Goal: Information Seeking & Learning: Learn about a topic

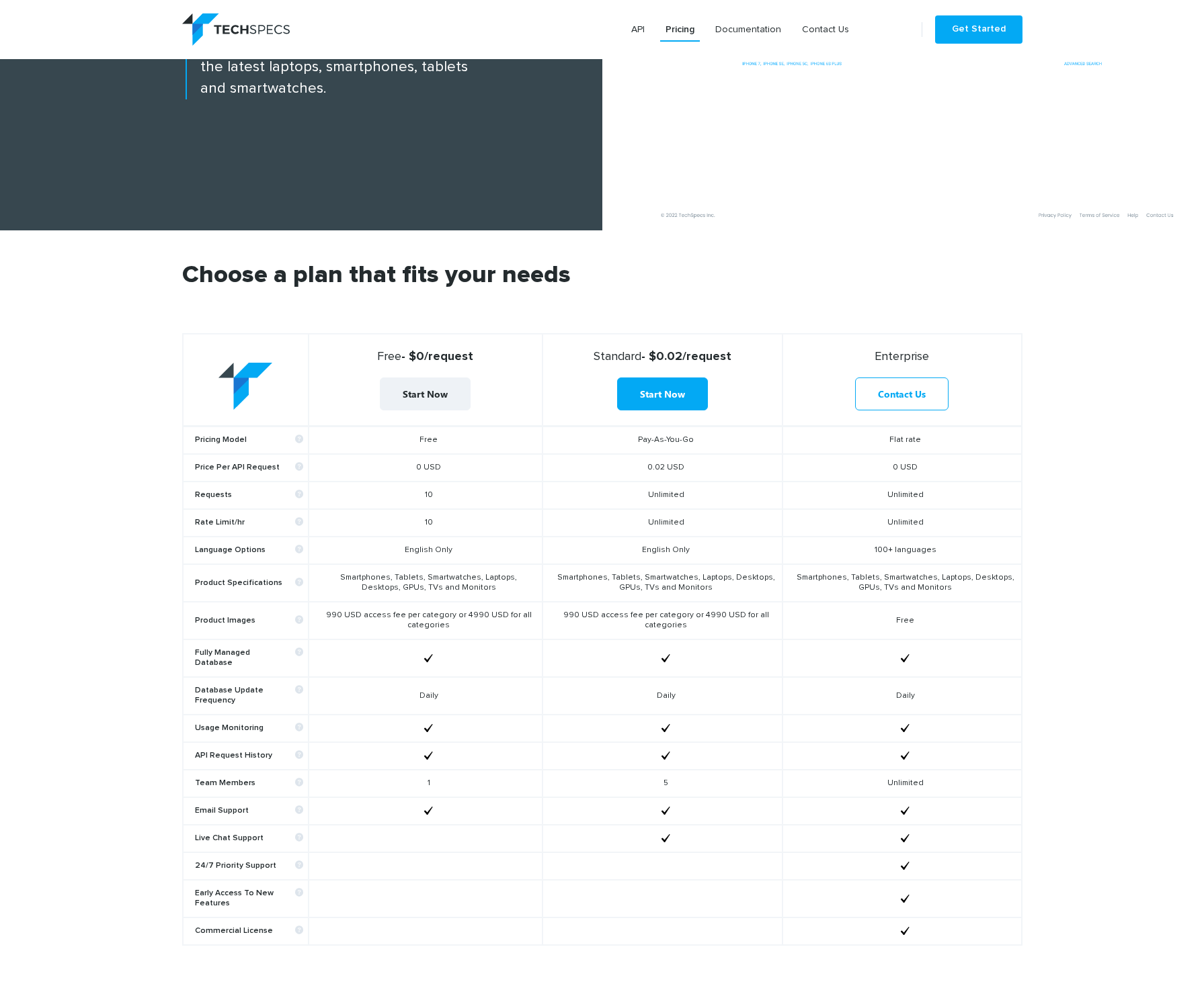
scroll to position [292, 0]
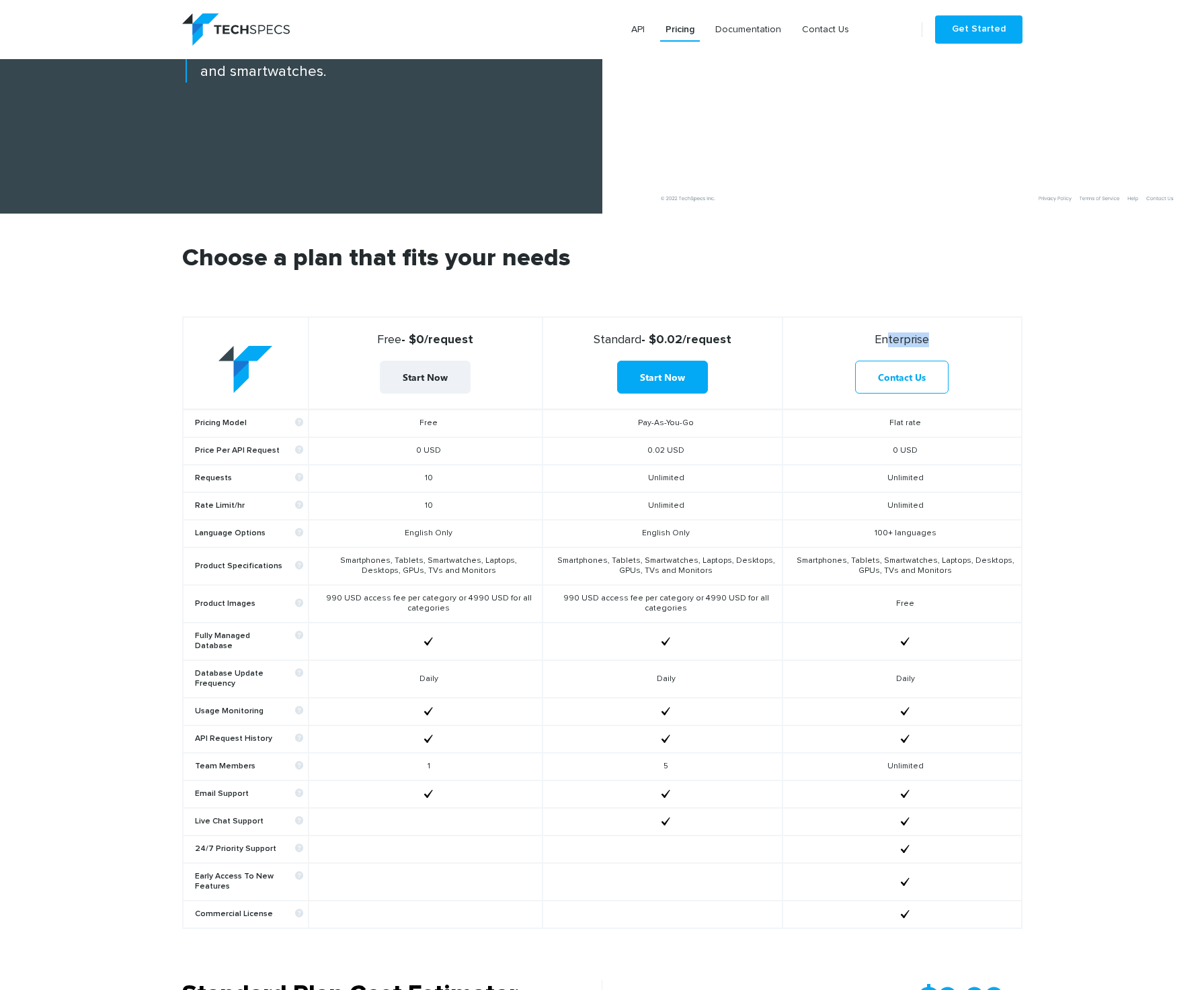
drag, startPoint x: 881, startPoint y: 338, endPoint x: 924, endPoint y: 344, distance: 43.4
click at [924, 344] on span "Enterprise" at bounding box center [901, 340] width 55 height 12
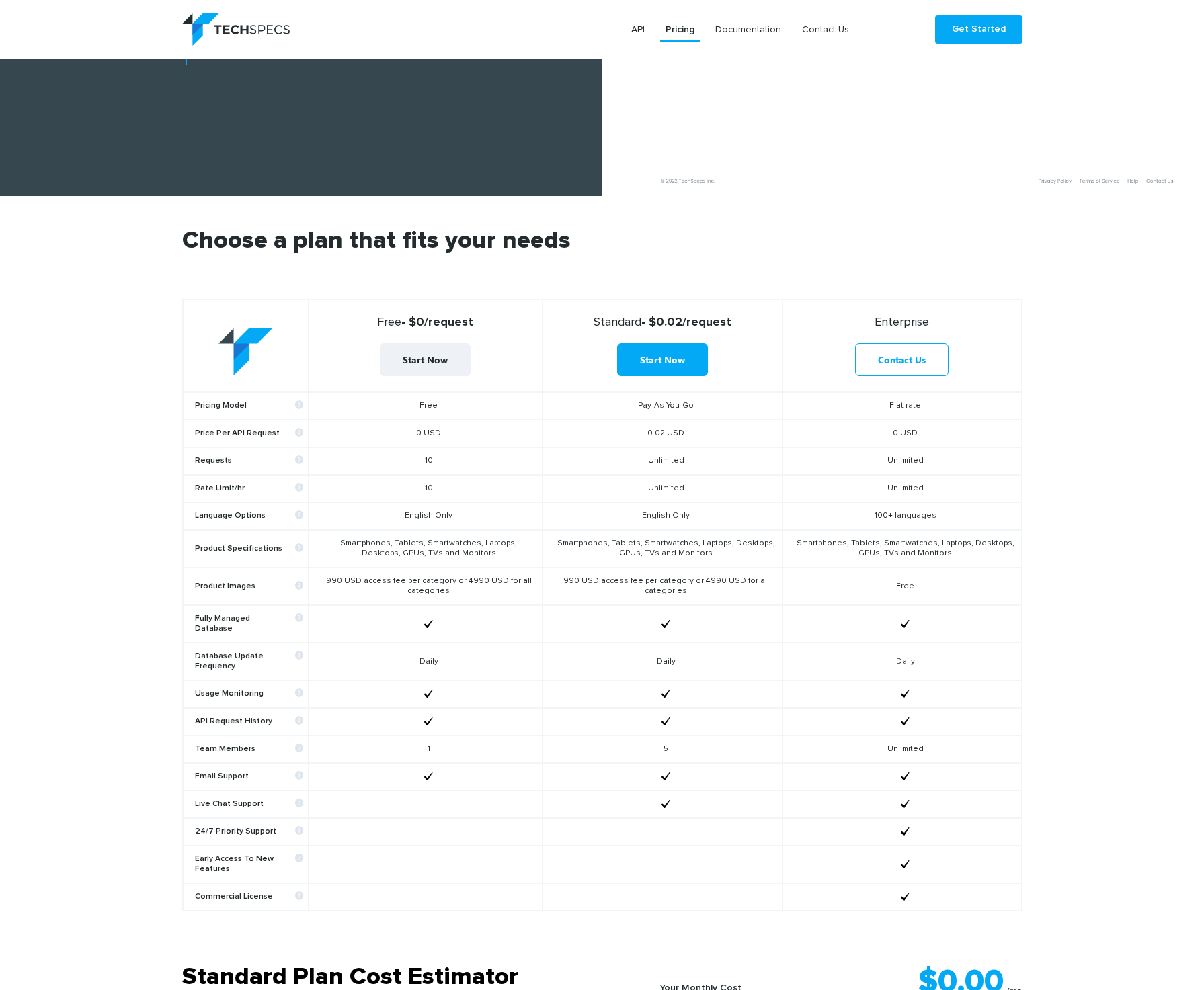
scroll to position [372, 0]
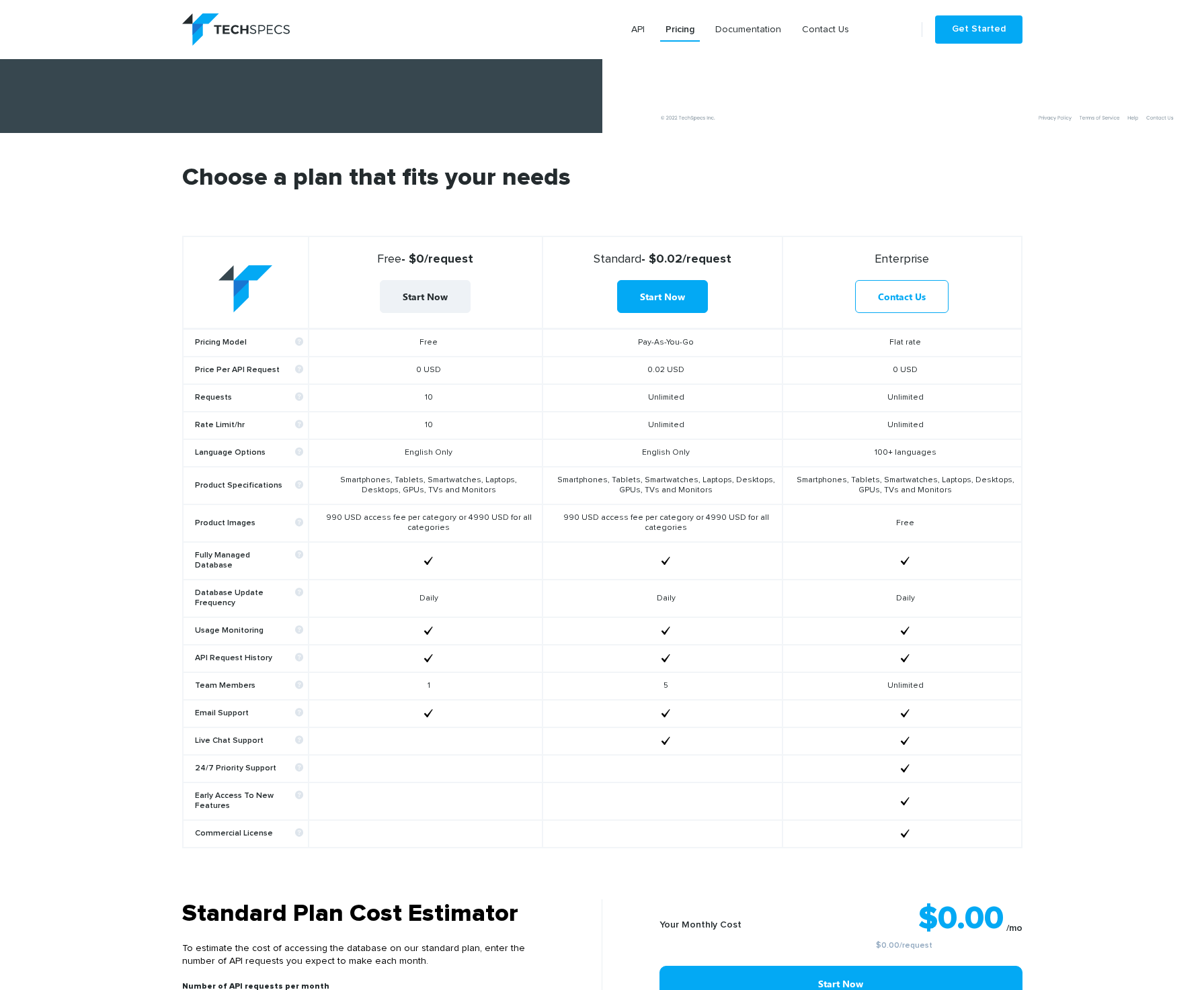
drag, startPoint x: 904, startPoint y: 354, endPoint x: 904, endPoint y: 413, distance: 59.0
click at [904, 413] on tbody "Pricing Model Free Pay-As-You-Go Flat rate Price Per API Request 0 USD 0.02 USD…" at bounding box center [602, 589] width 839 height 519
click at [904, 413] on td "Unlimited" at bounding box center [902, 426] width 238 height 28
click at [957, 423] on td "Unlimited" at bounding box center [902, 426] width 238 height 28
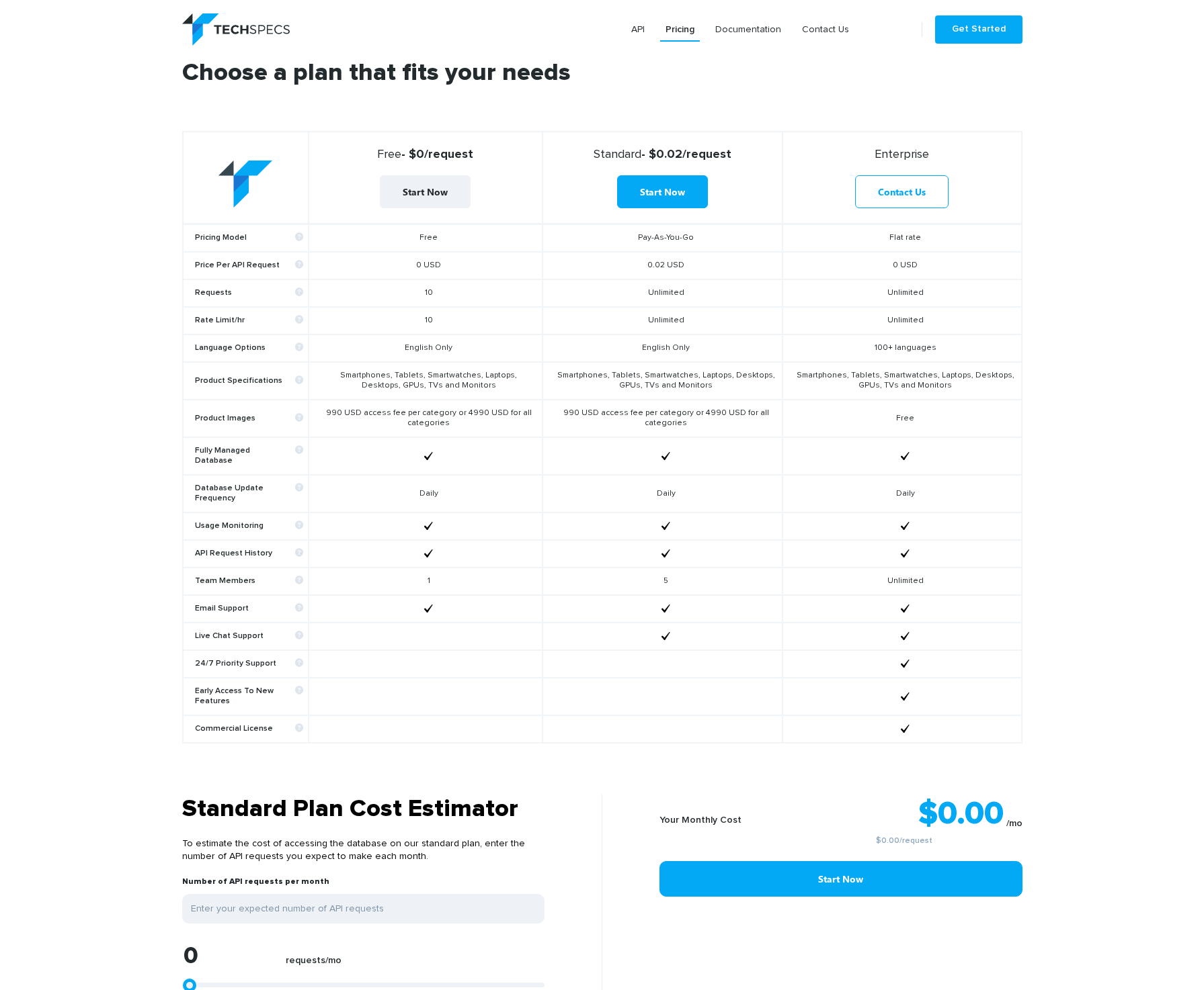
scroll to position [486, 0]
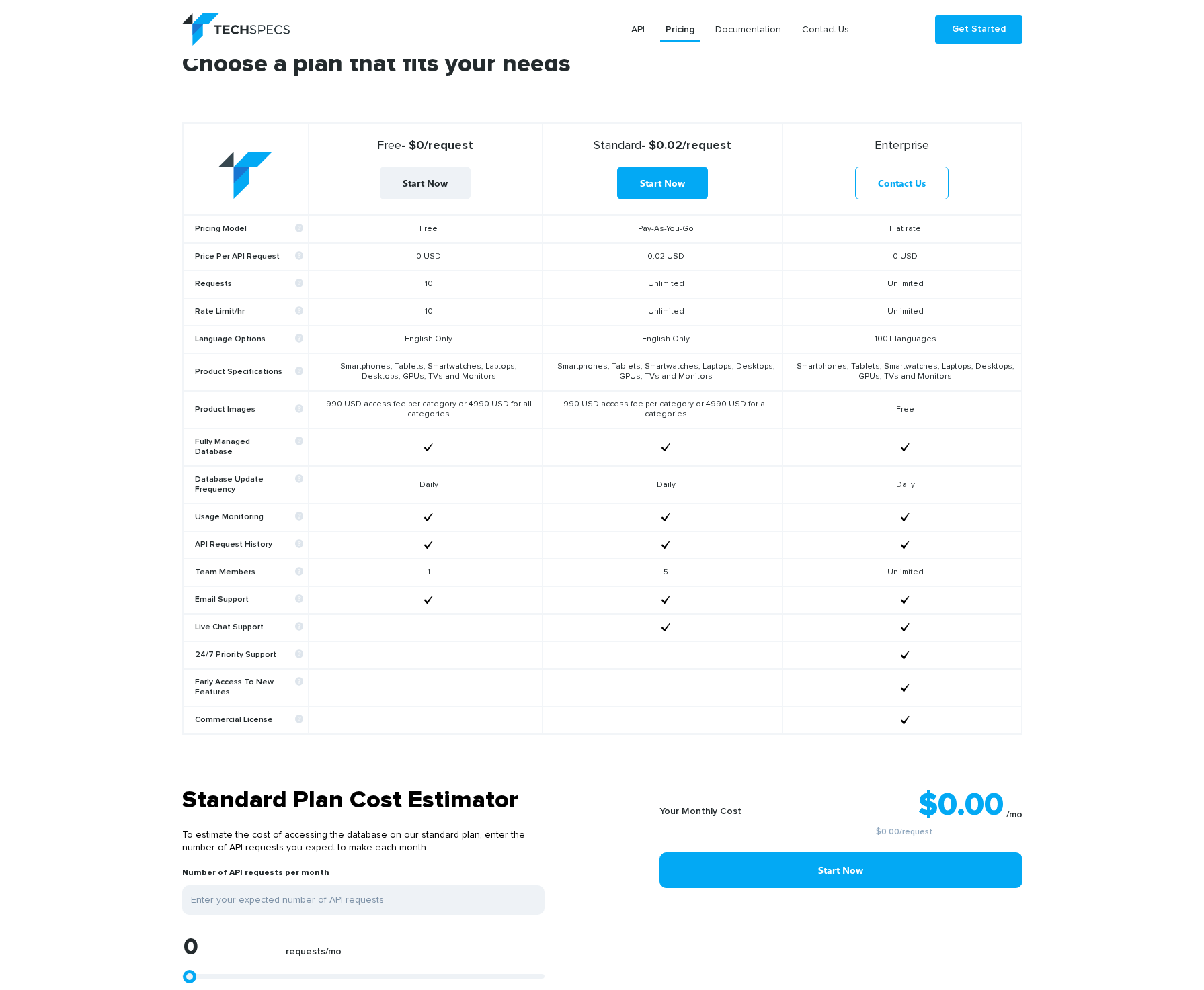
drag, startPoint x: 939, startPoint y: 149, endPoint x: 862, endPoint y: 149, distance: 77.0
click at [862, 149] on strong "Enterprise" at bounding box center [902, 145] width 226 height 15
copy span "Enterprise"
click at [915, 265] on td "0 USD" at bounding box center [902, 257] width 238 height 28
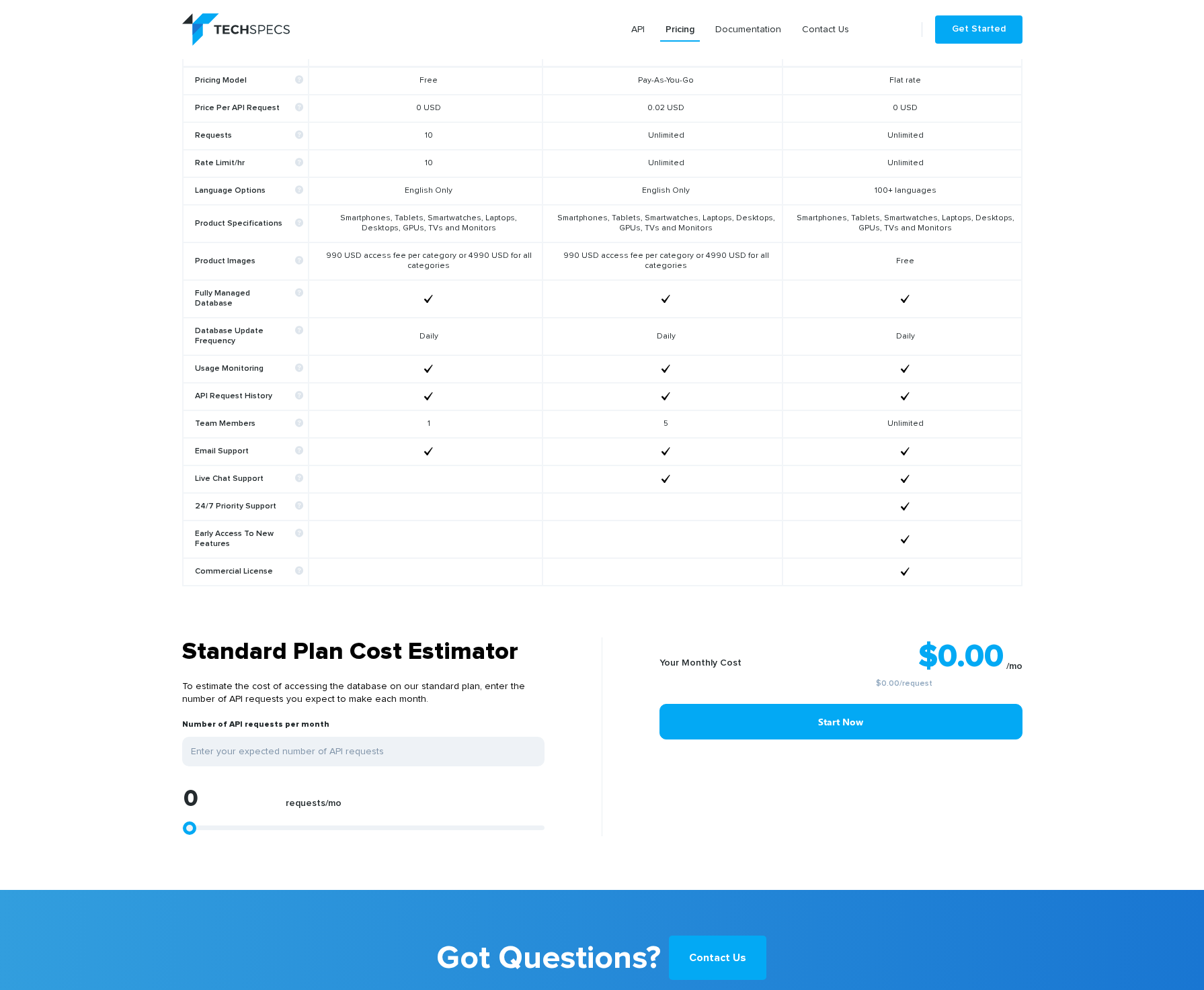
scroll to position [839, 0]
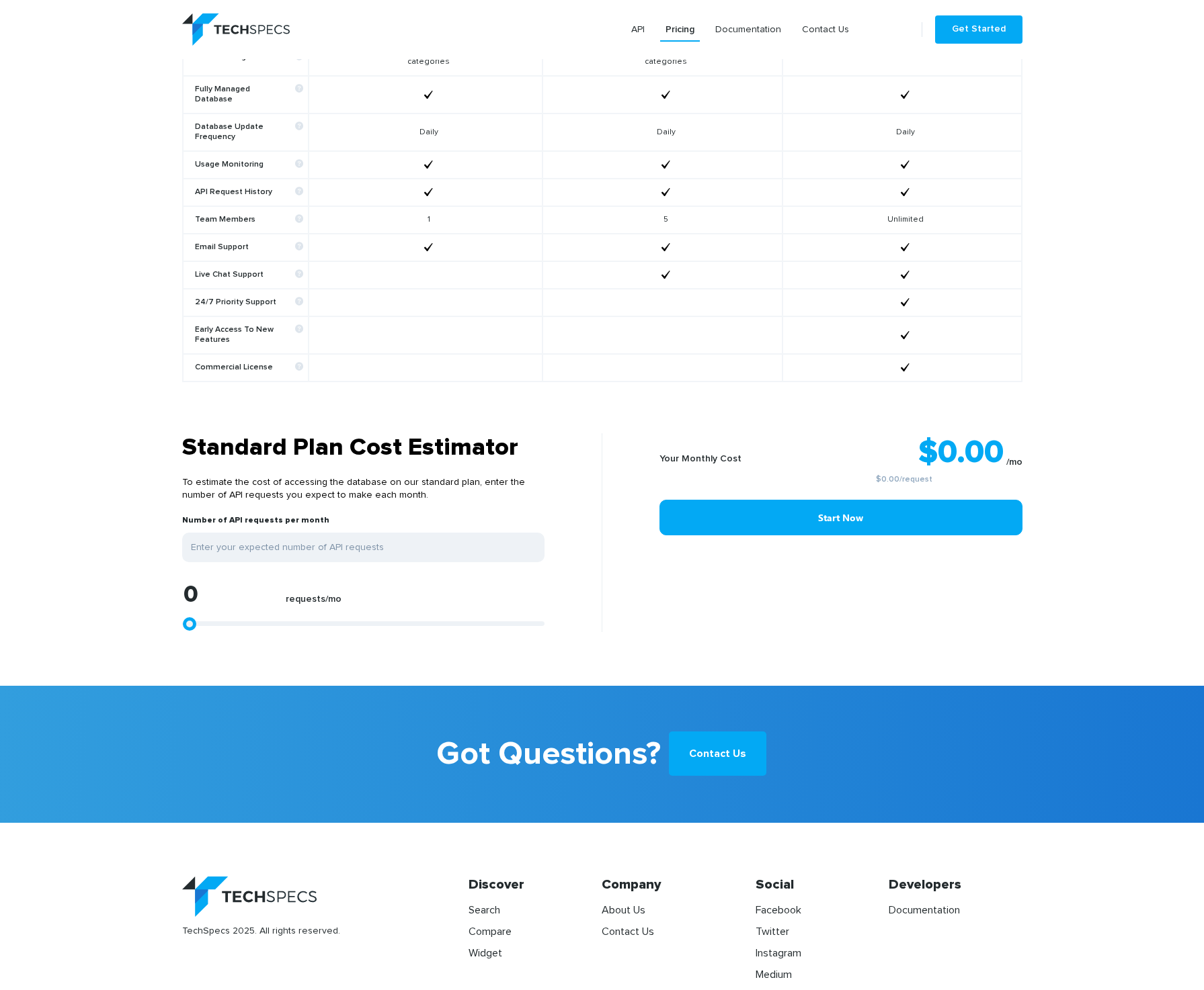
type input "1299"
type input "1670"
type input "2783"
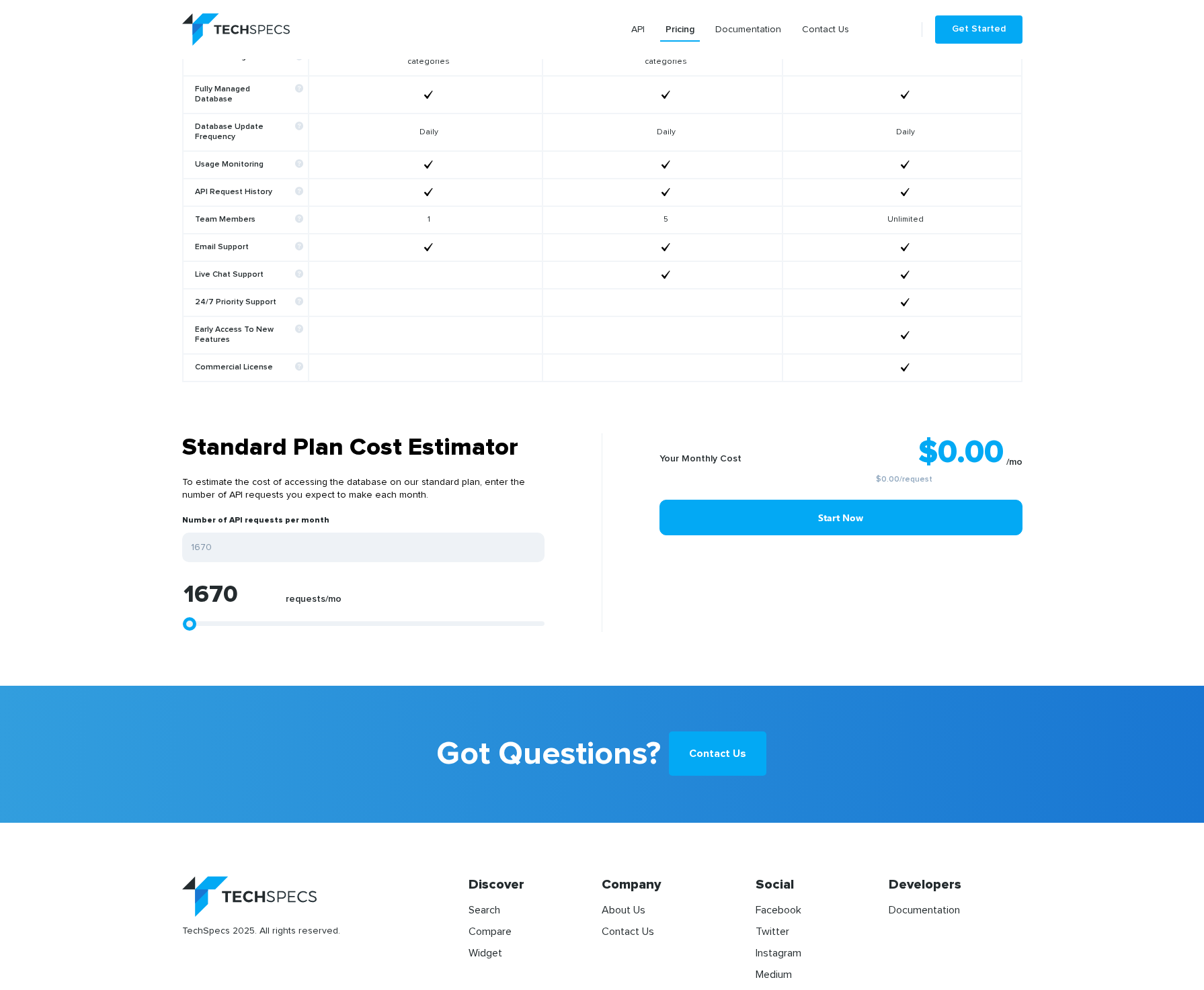
type input "2783"
type input "4453"
type input "5937"
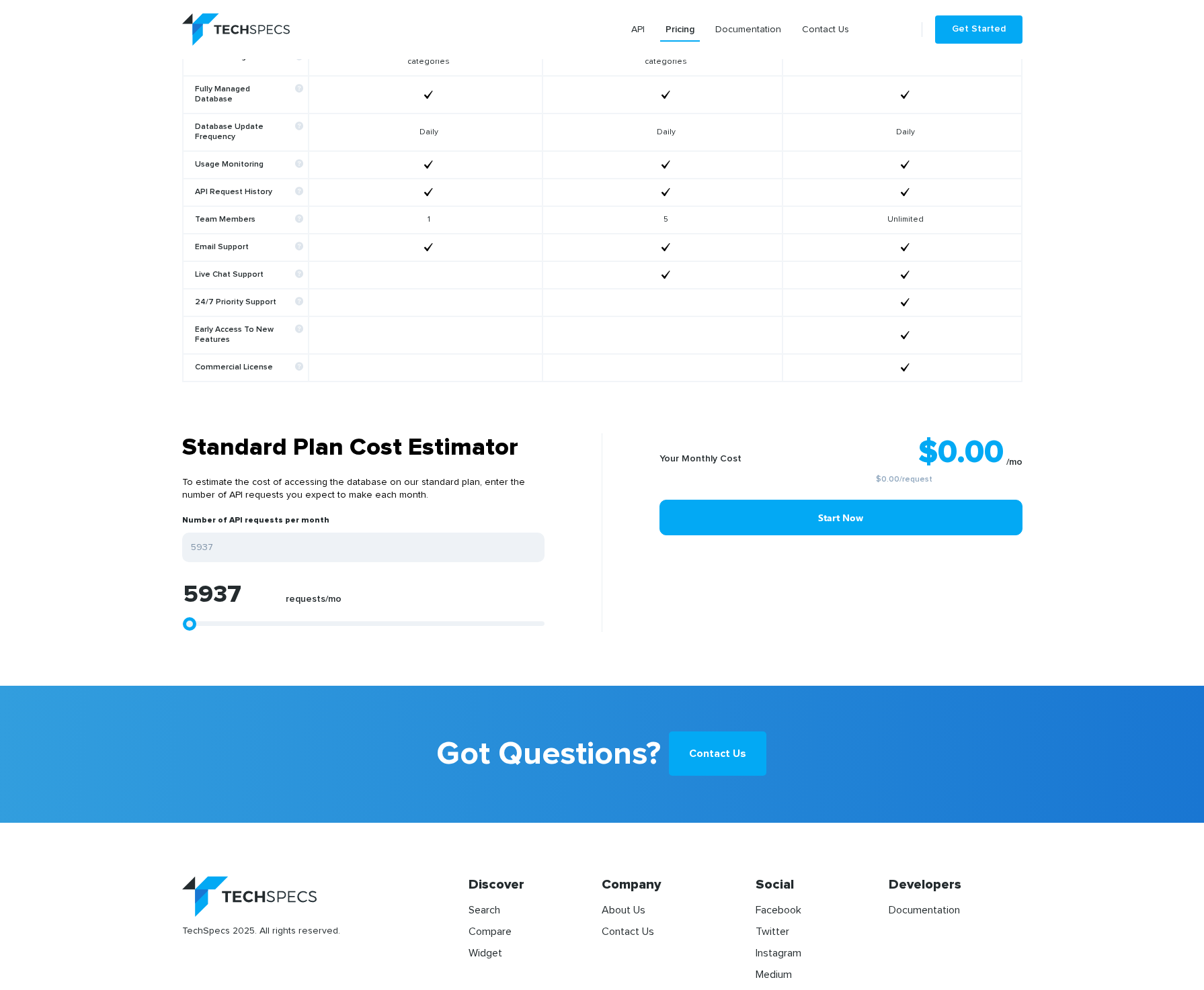
type input "10204"
type input "14100"
type input "16326"
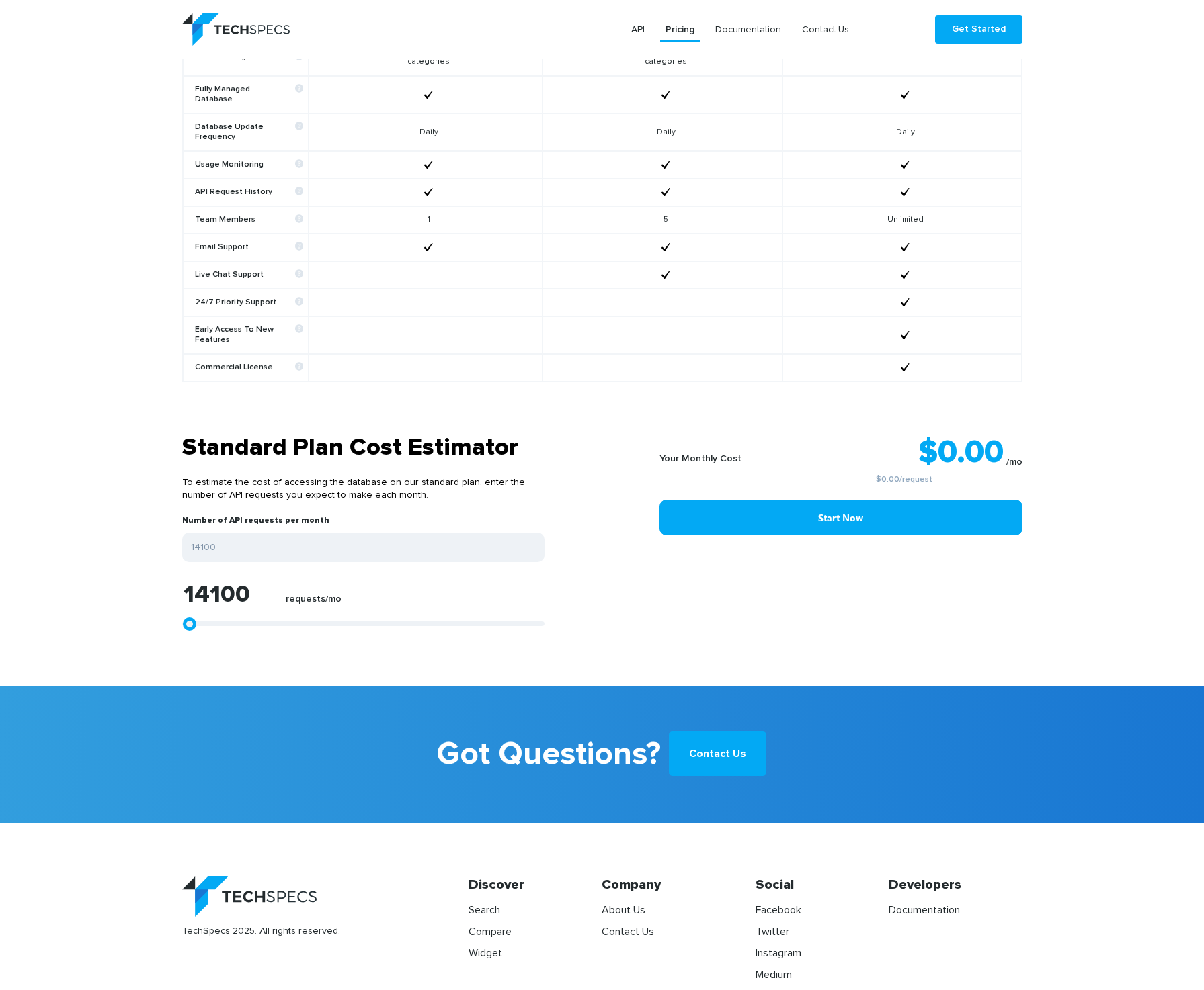
type input "16326"
type input "19851"
type input "23191"
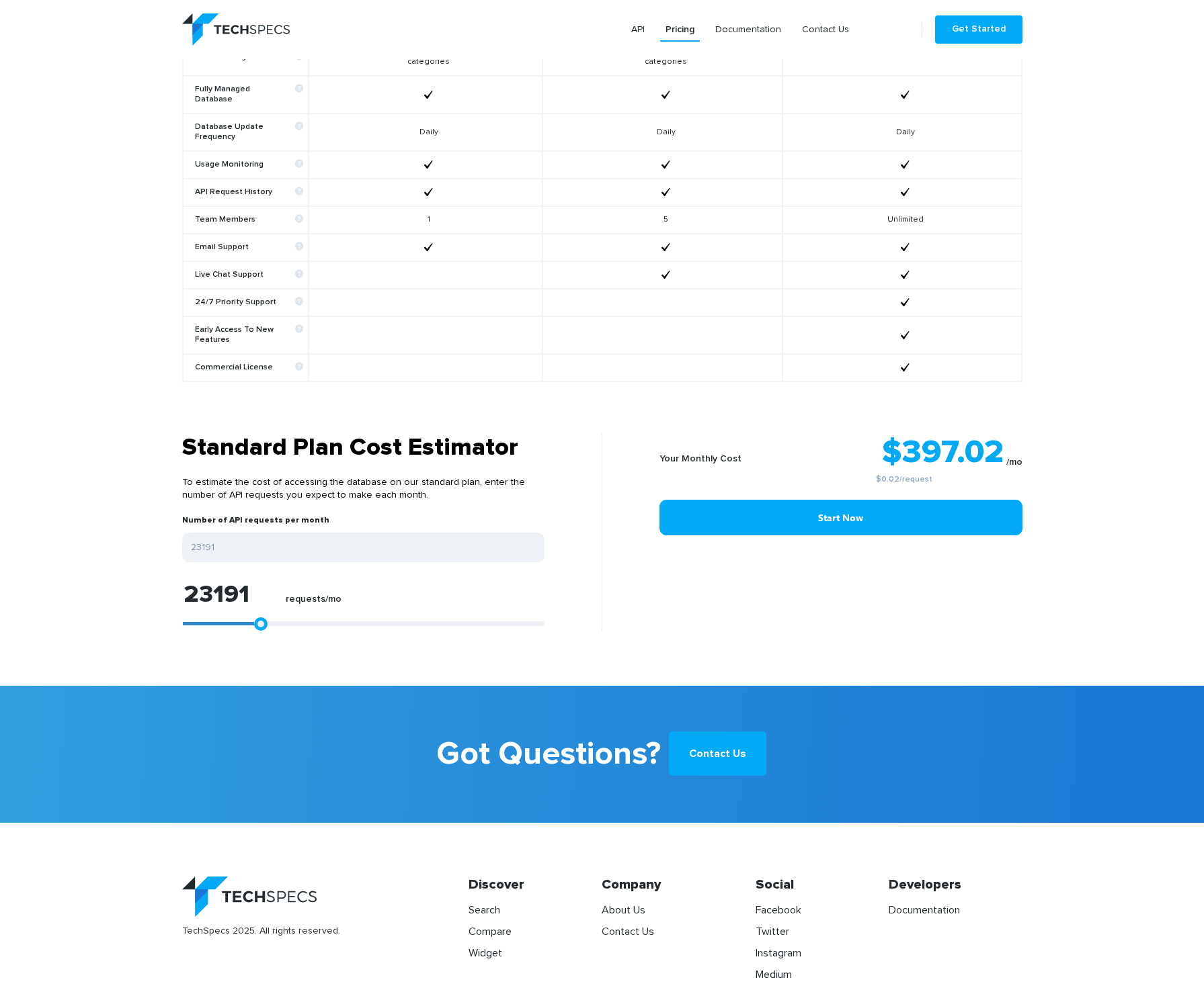
type input "25603"
type input "29684"
type input "32282"
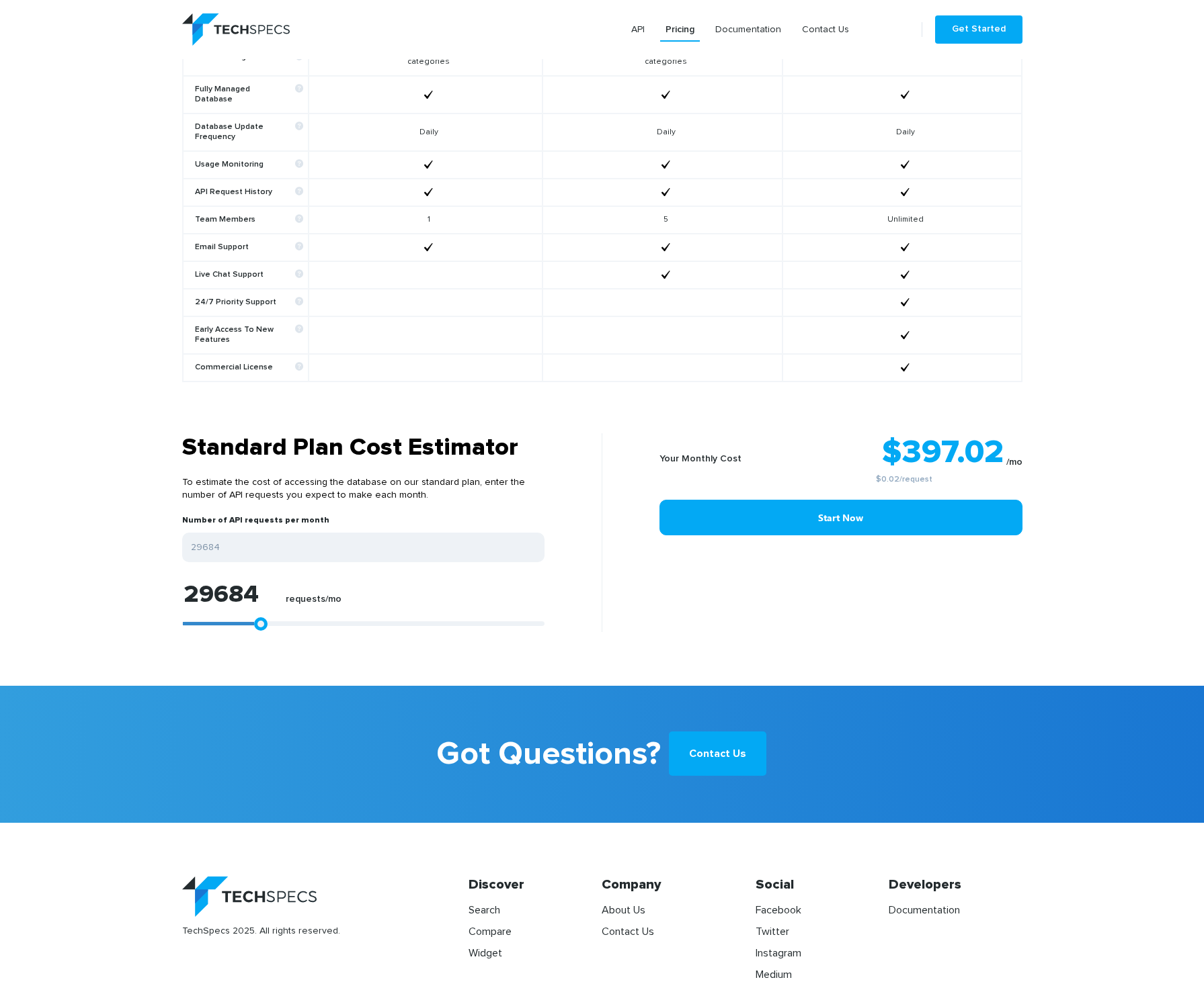
type input "32282"
type input "35065"
type input "38775"
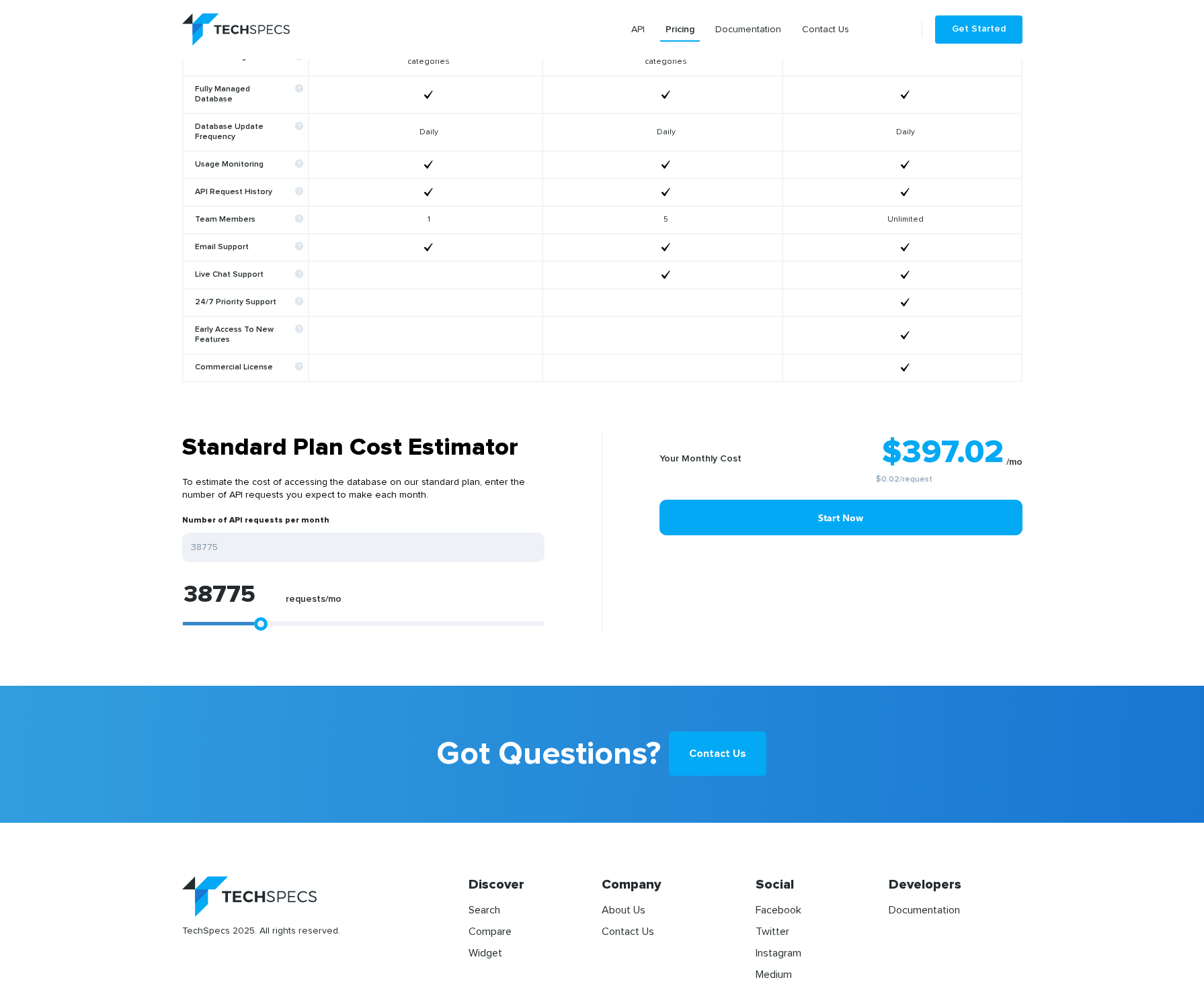
type input "43228"
type input "45825"
type input "49536"
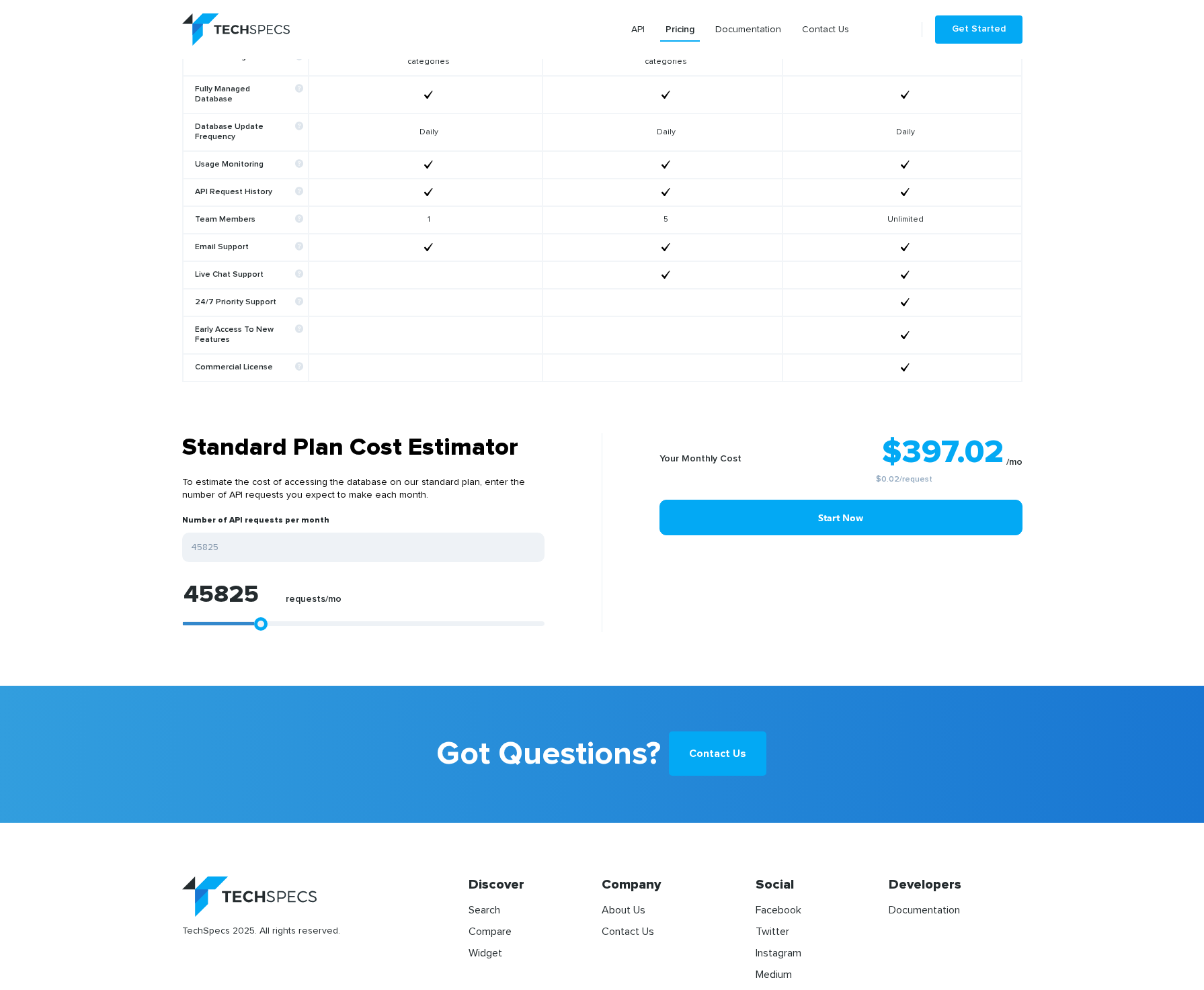
type input "49536"
type input "51205"
type input "55844"
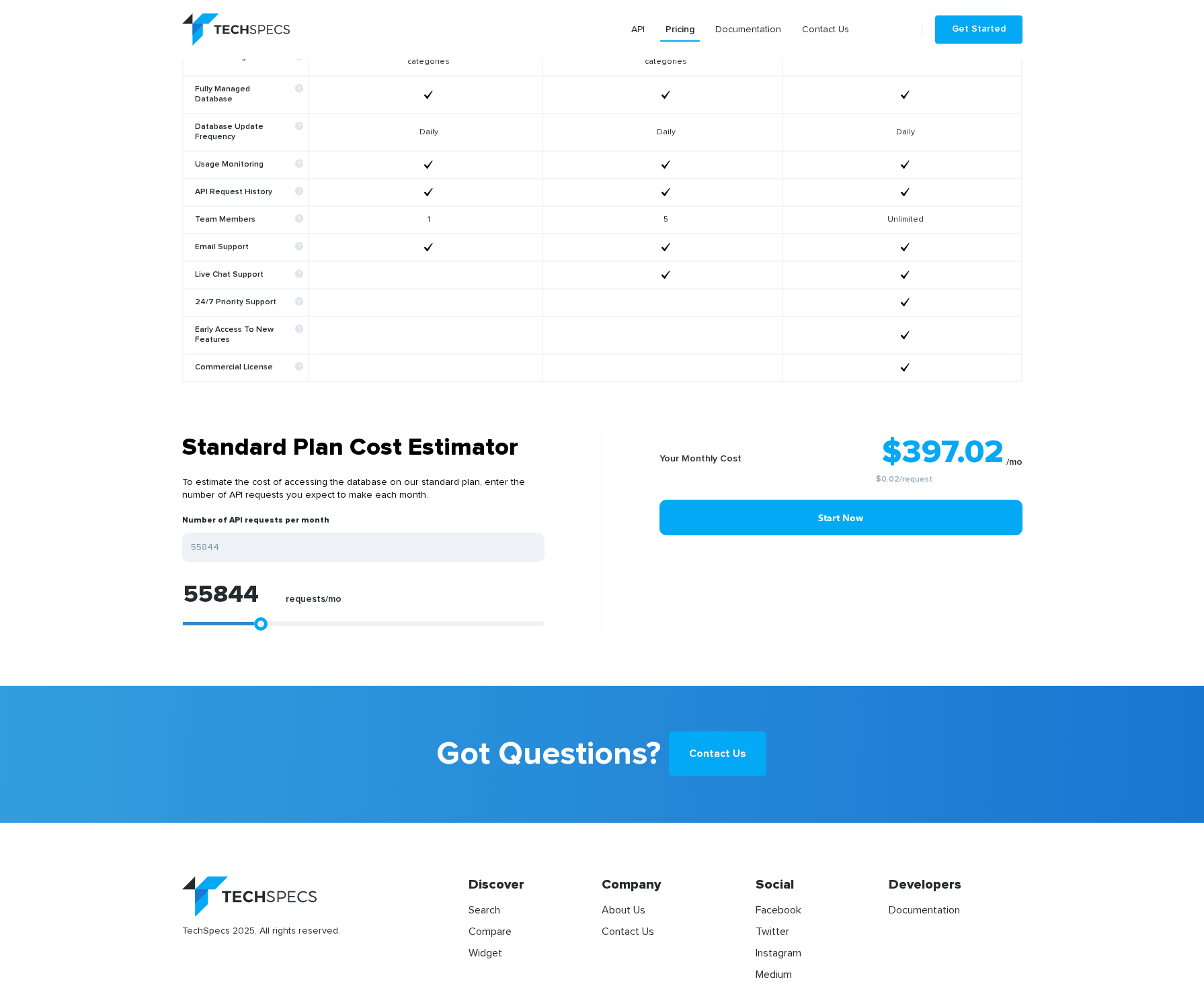
type input "59554"
type input "61038"
type input "64192"
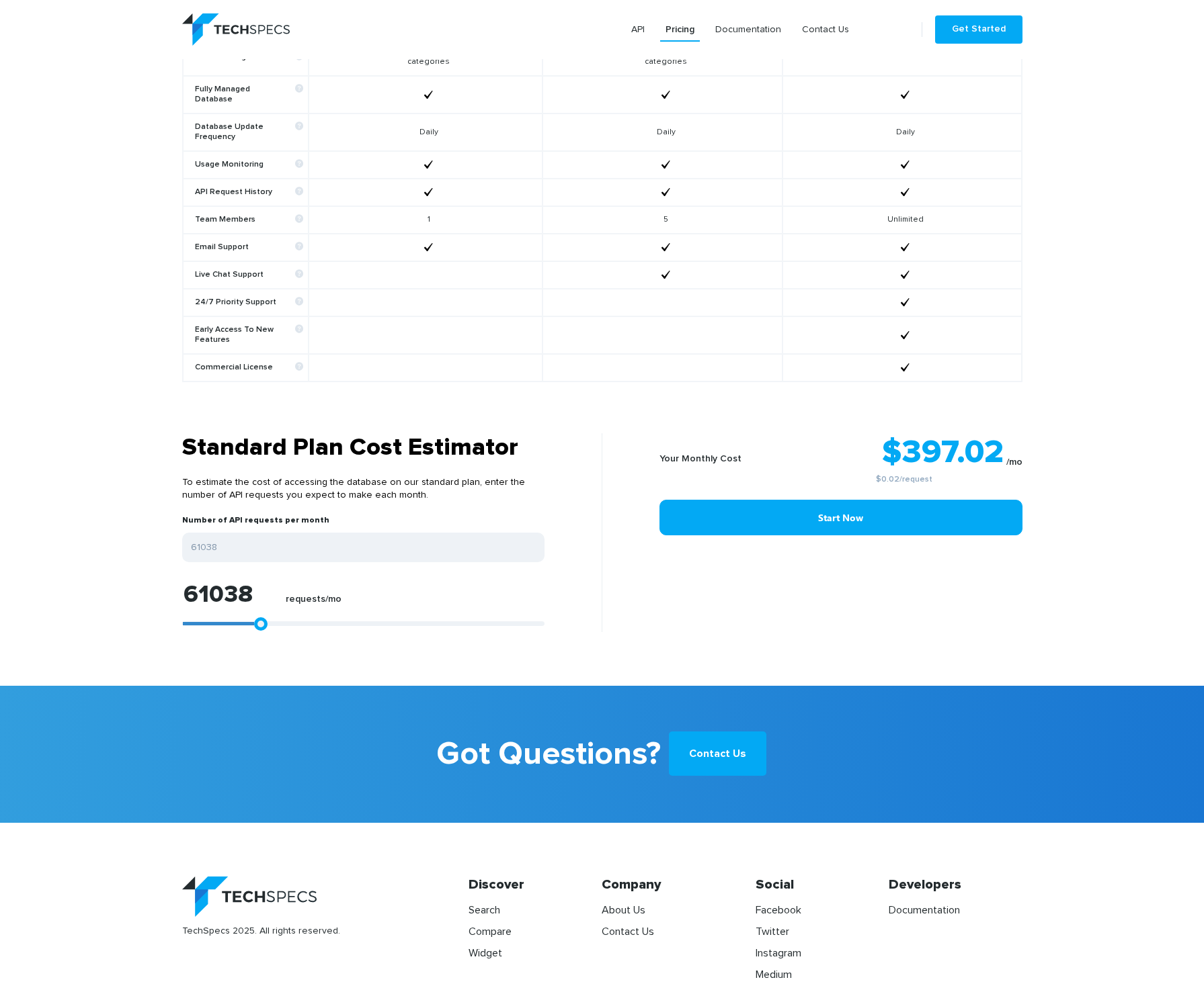
type input "64192"
type input "67161"
type input "69016"
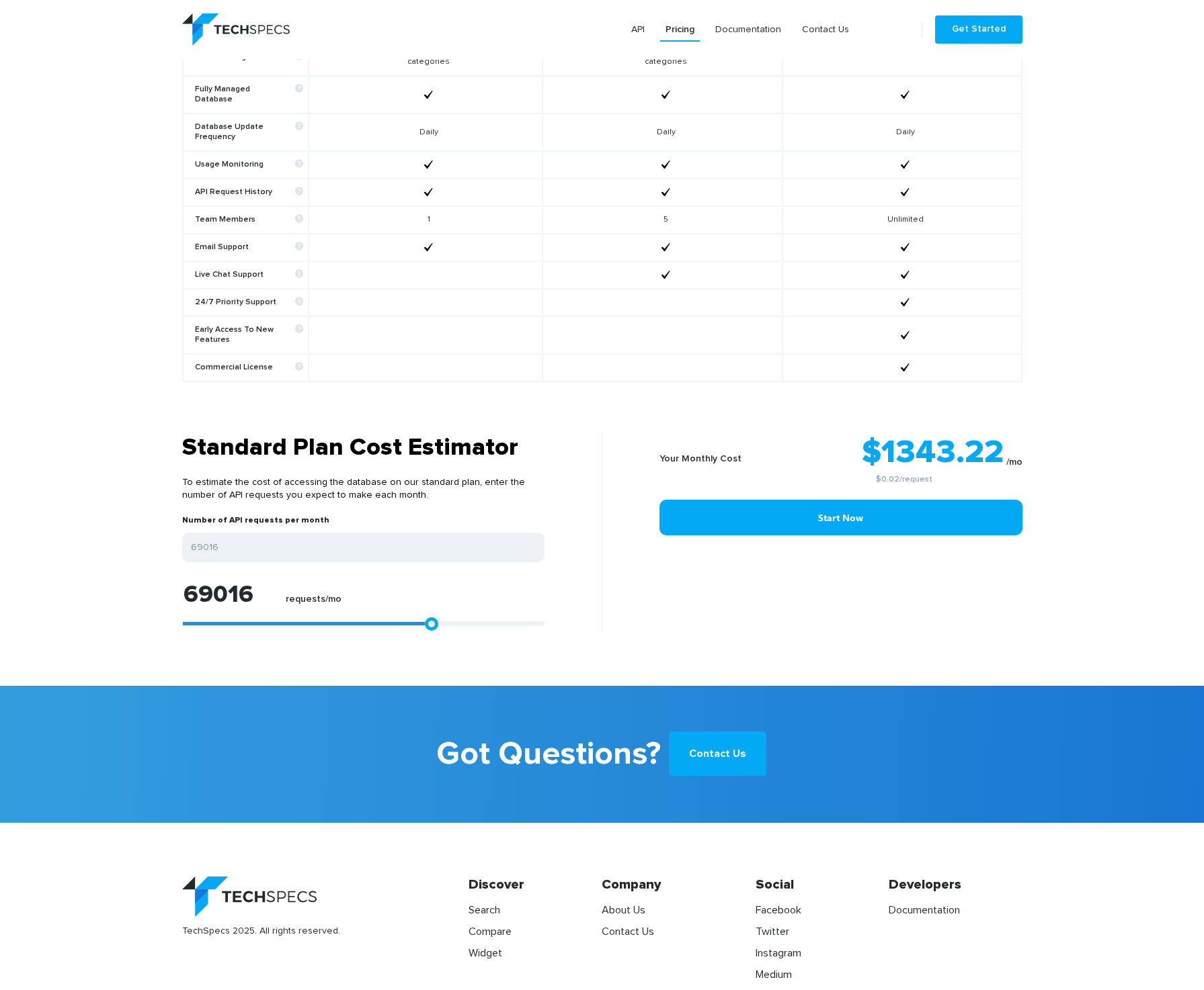
type input "70686"
type input "72727"
type input "74582"
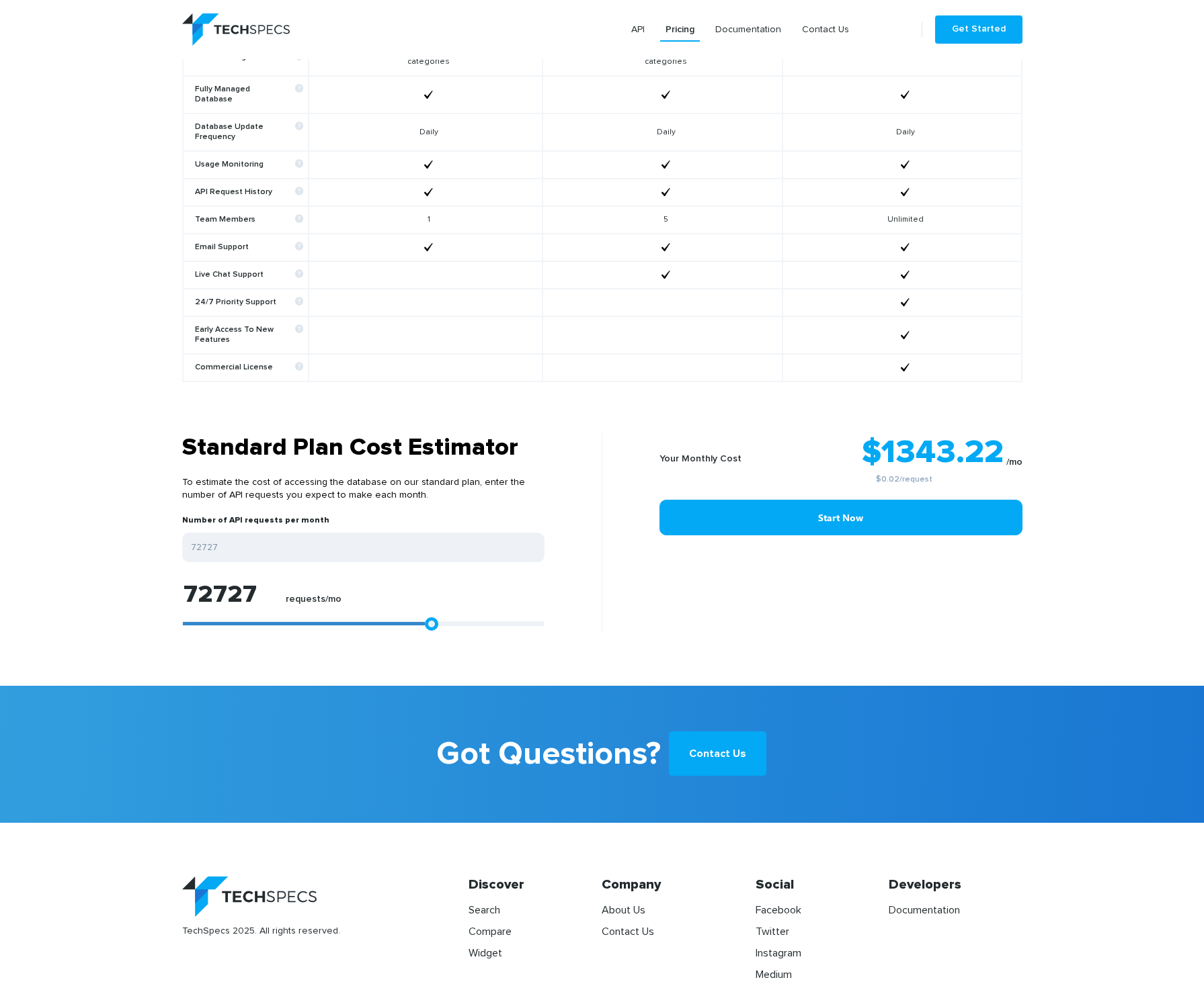
type input "74582"
type input "76623"
type input "78849"
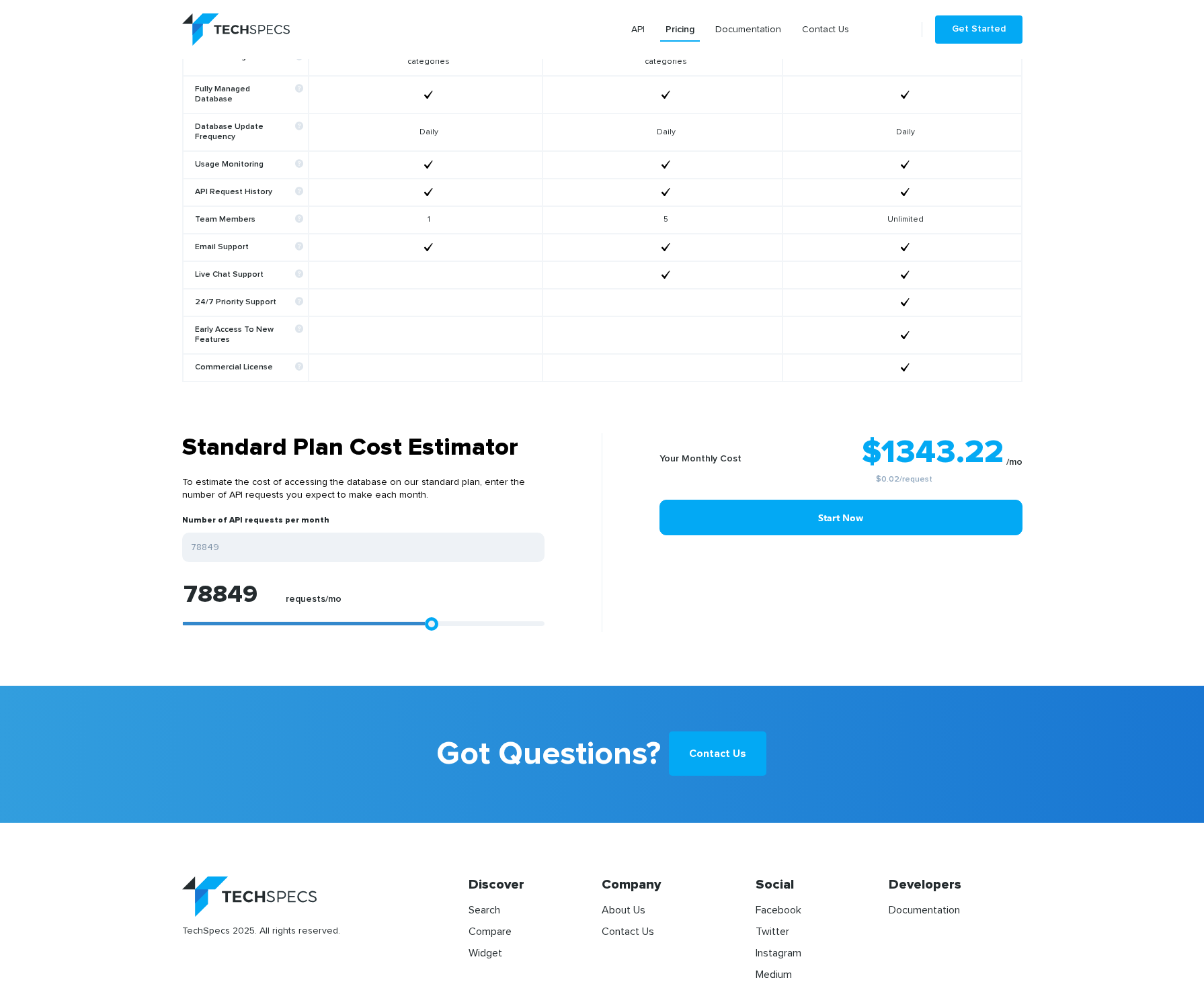
type input "81075"
type input "82188"
type input "84229"
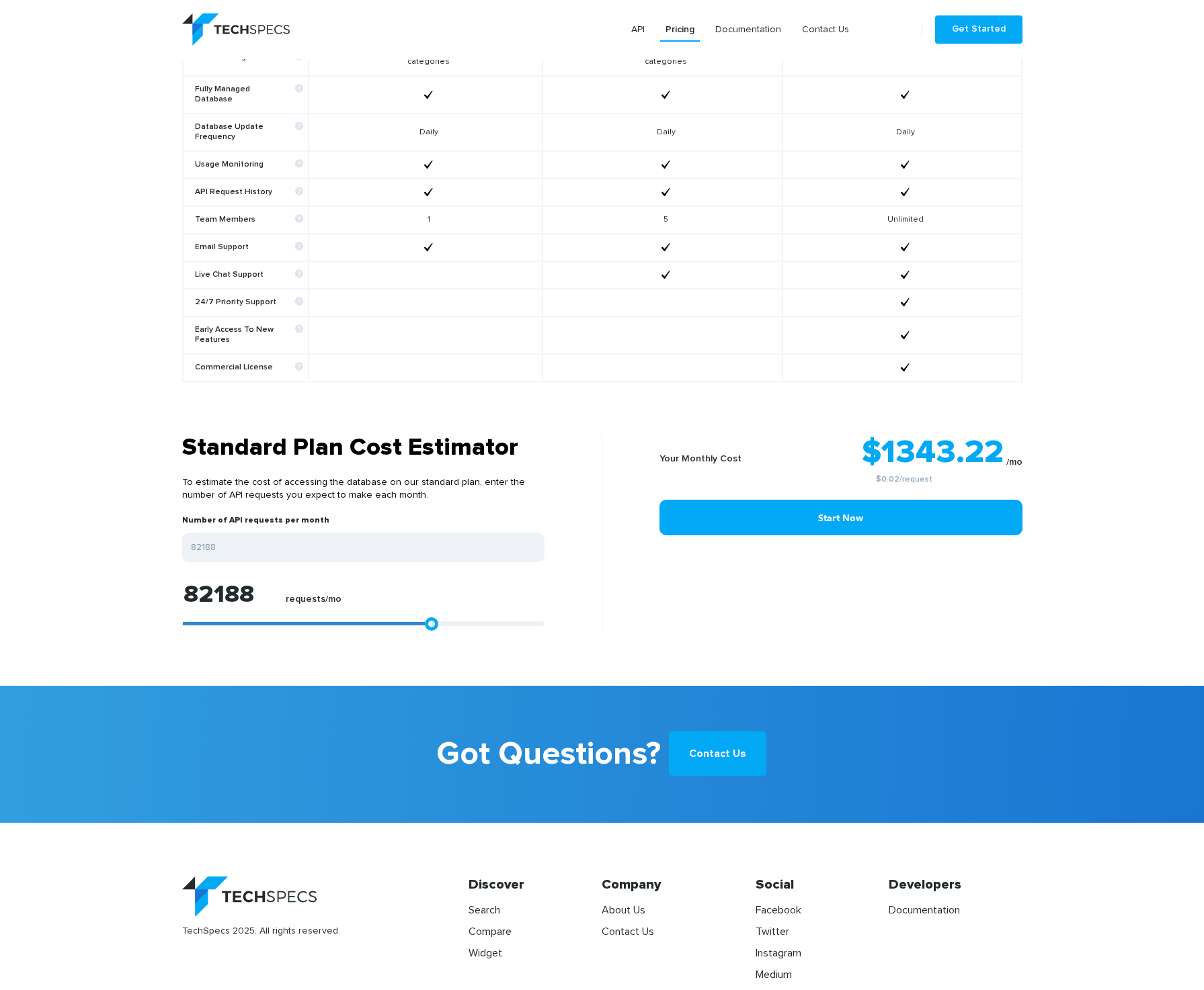
type input "84229"
type input "85342"
type input "85899"
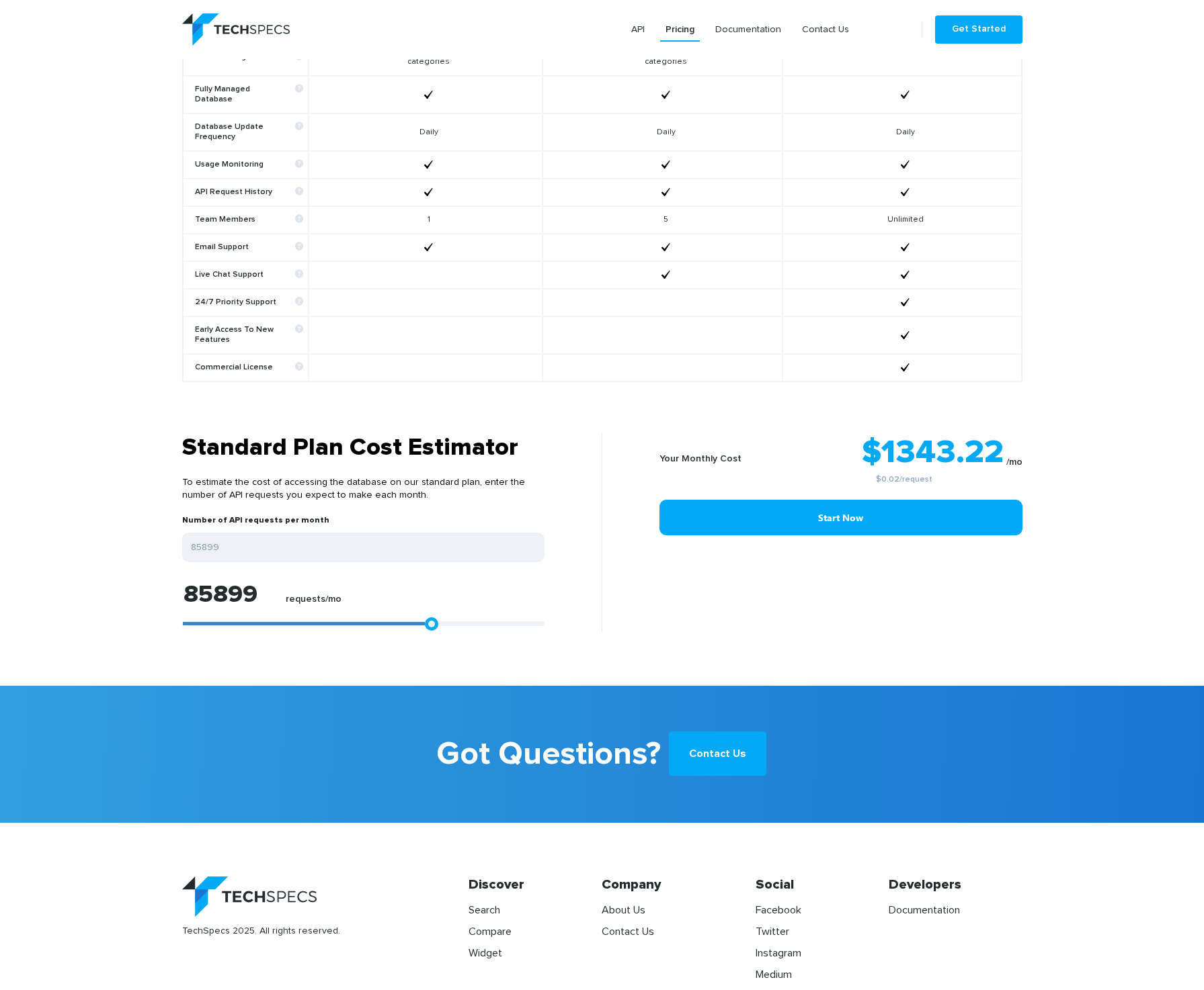
type input "86084"
type input "86456"
type input "86641"
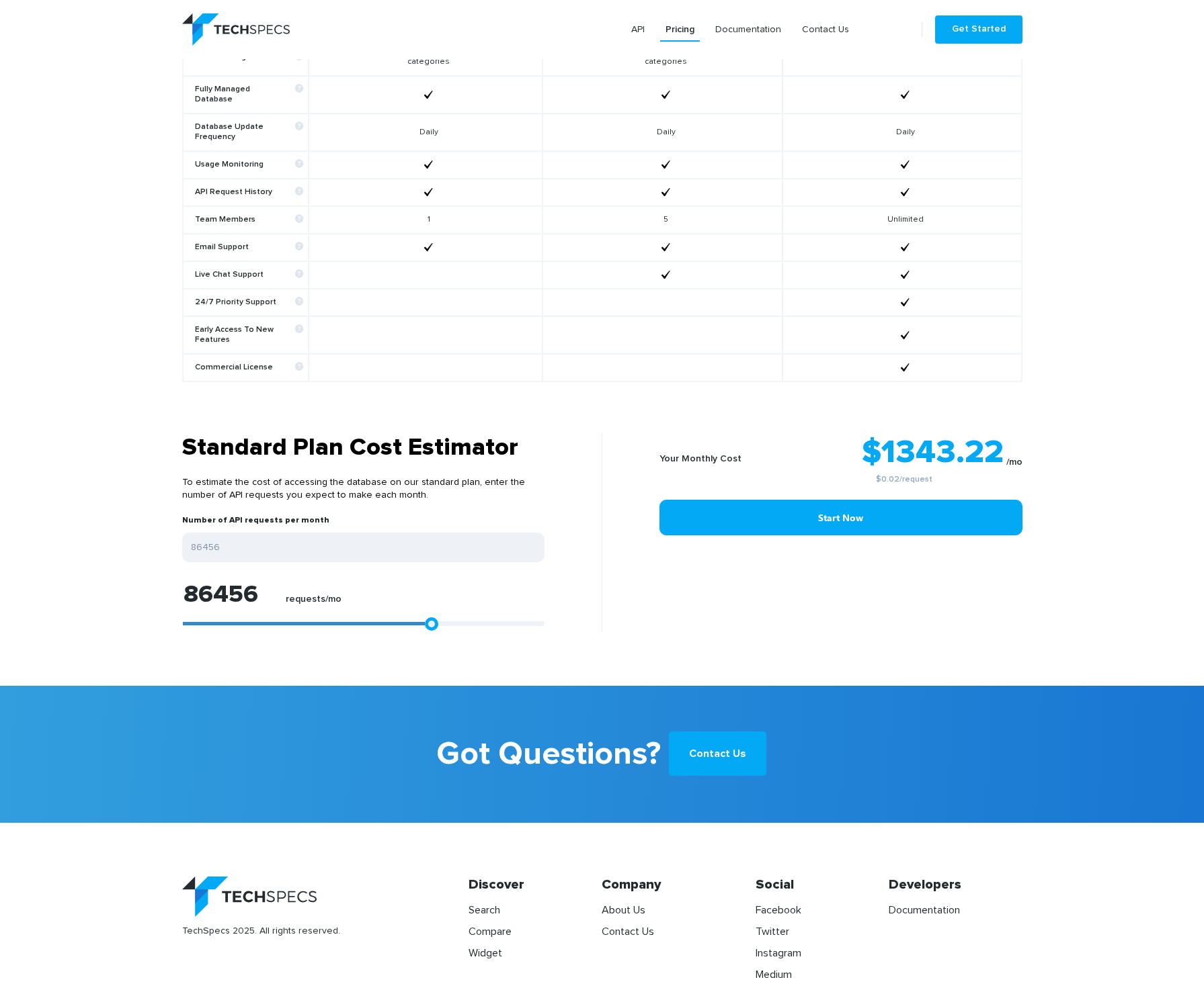
type input "86641"
type input "86827"
type input "87198"
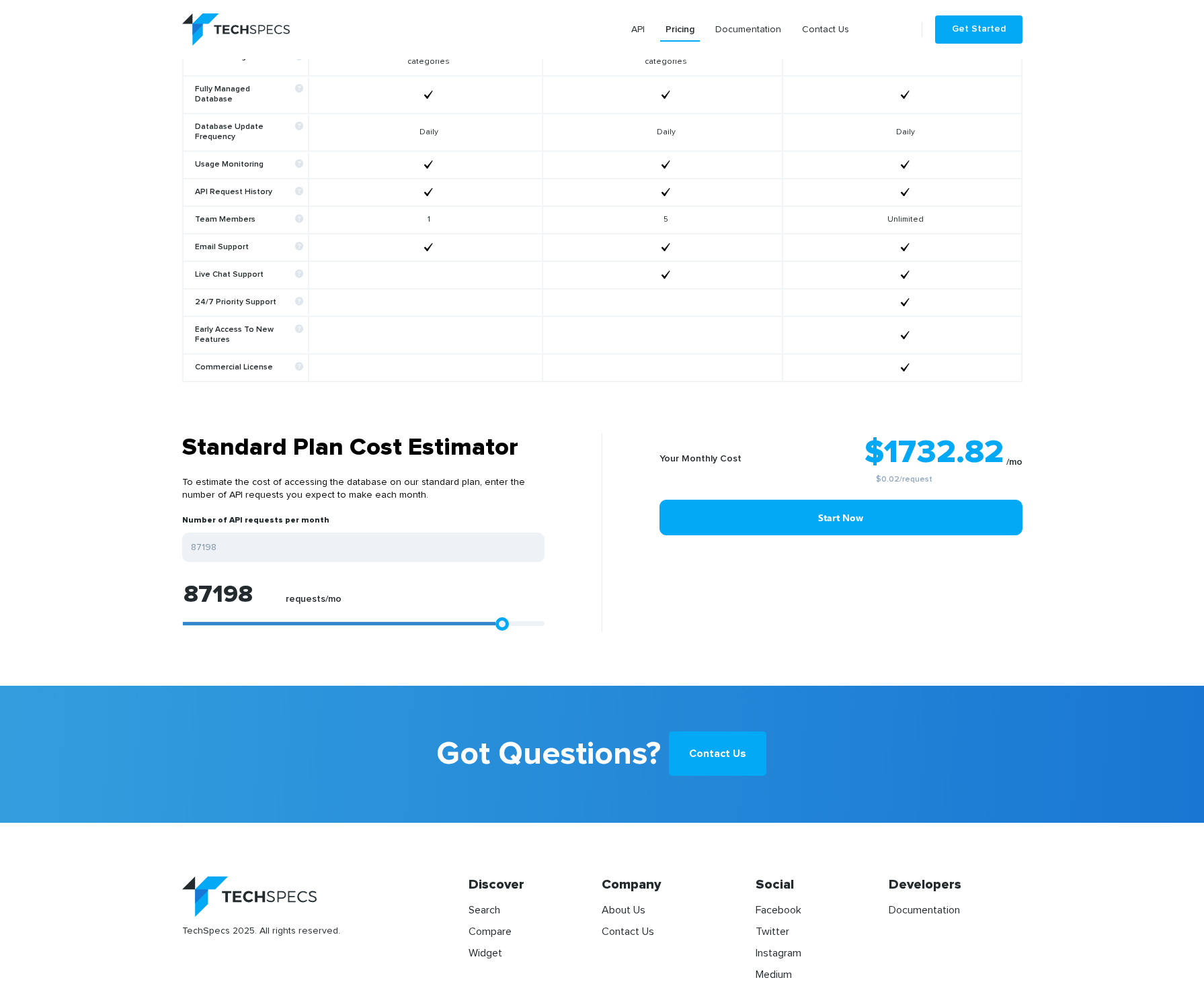
type input "87940"
type input "89795"
type input "92392"
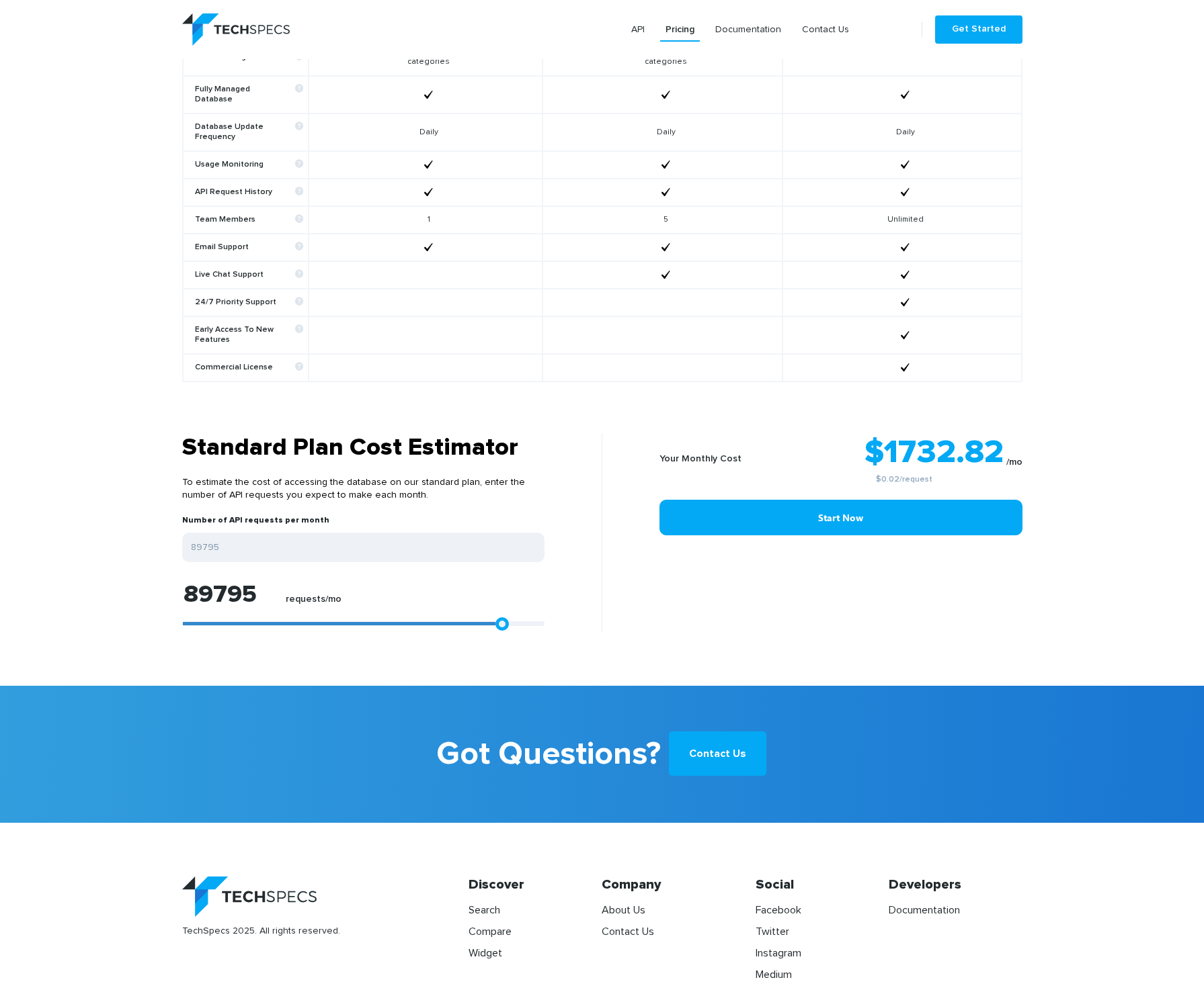
type input "92392"
type input "93506"
type input "96103"
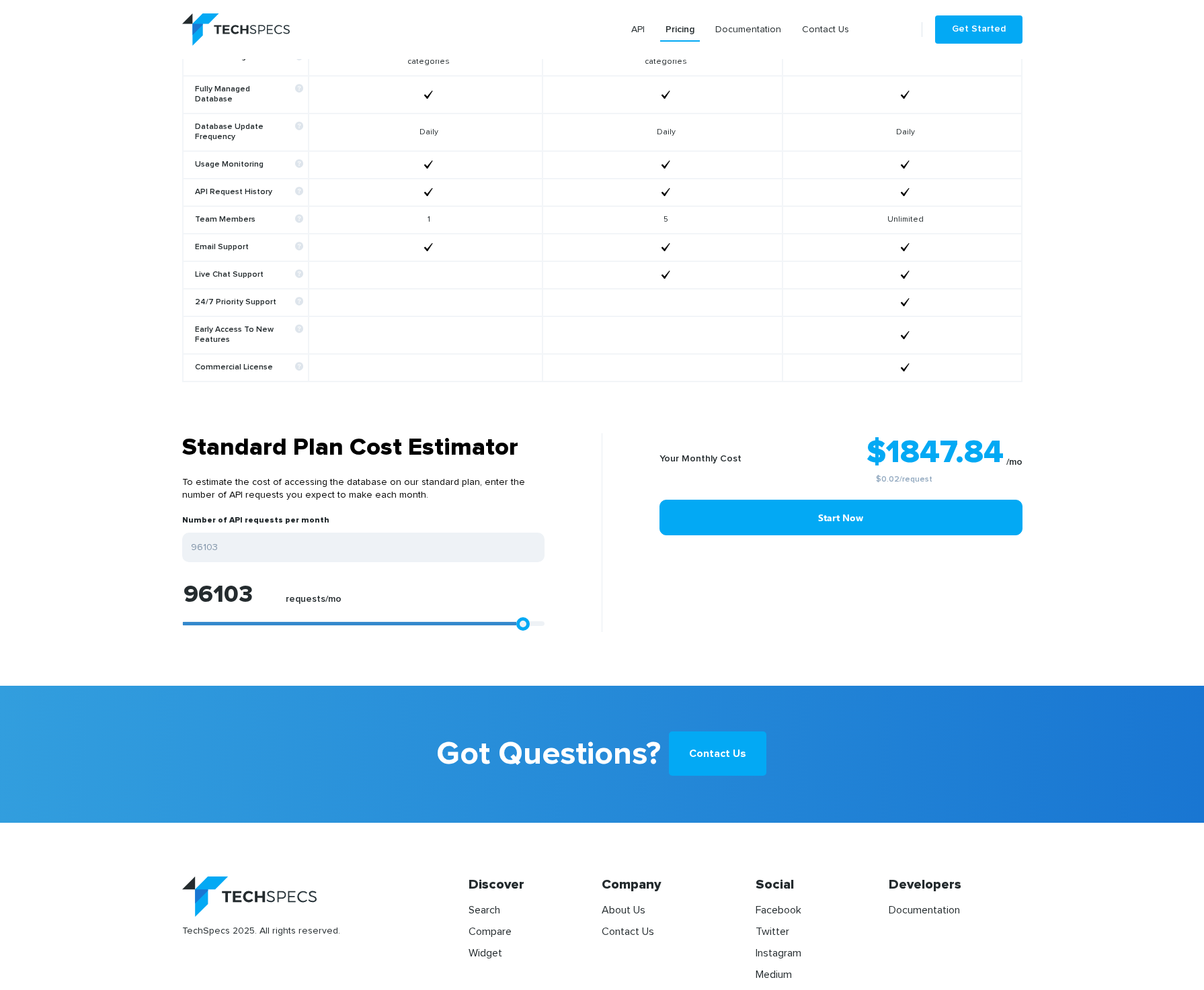
type input "98144"
type input "99999"
type input "99442"
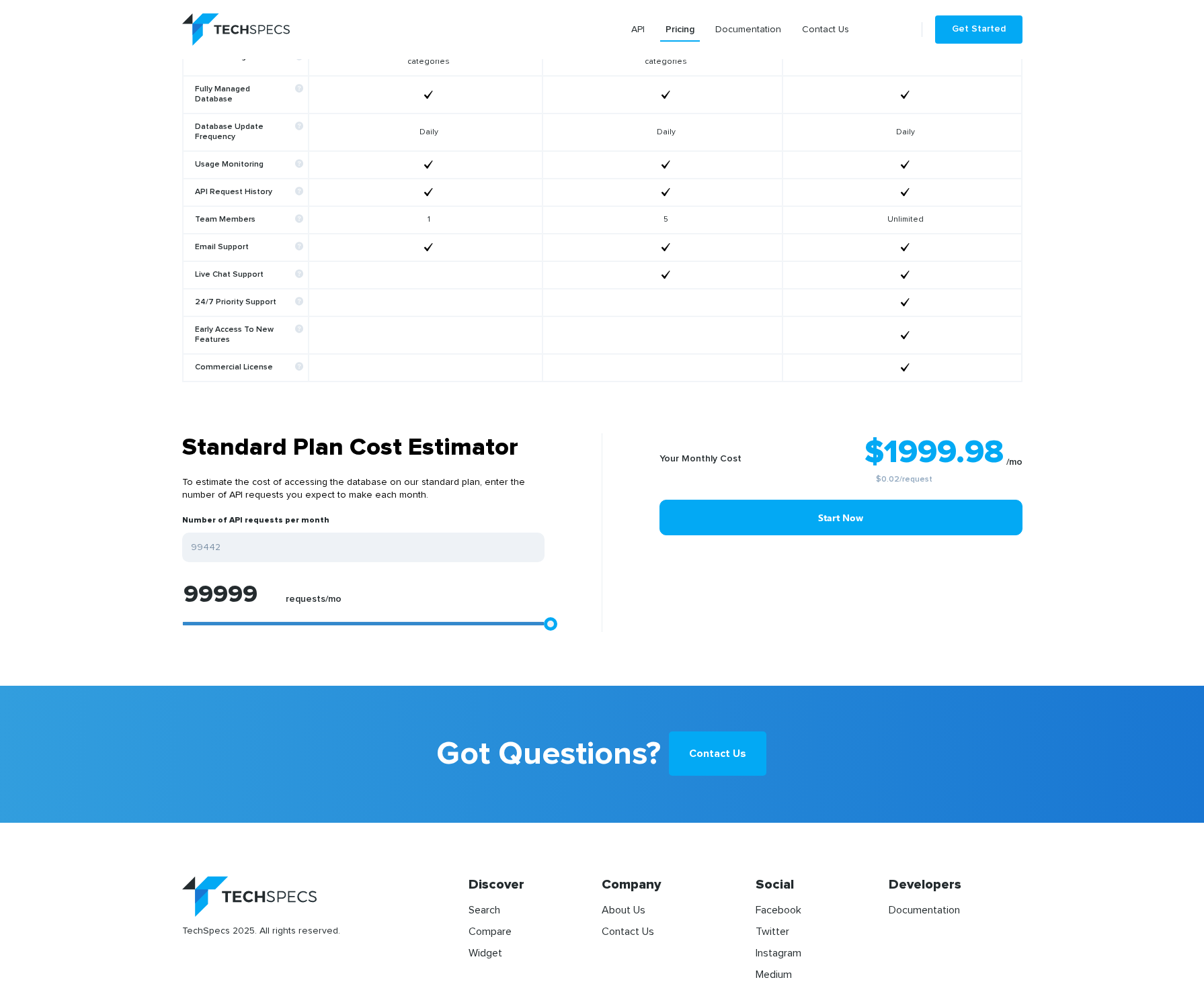
type input "99442"
type input "94248"
type input "91279"
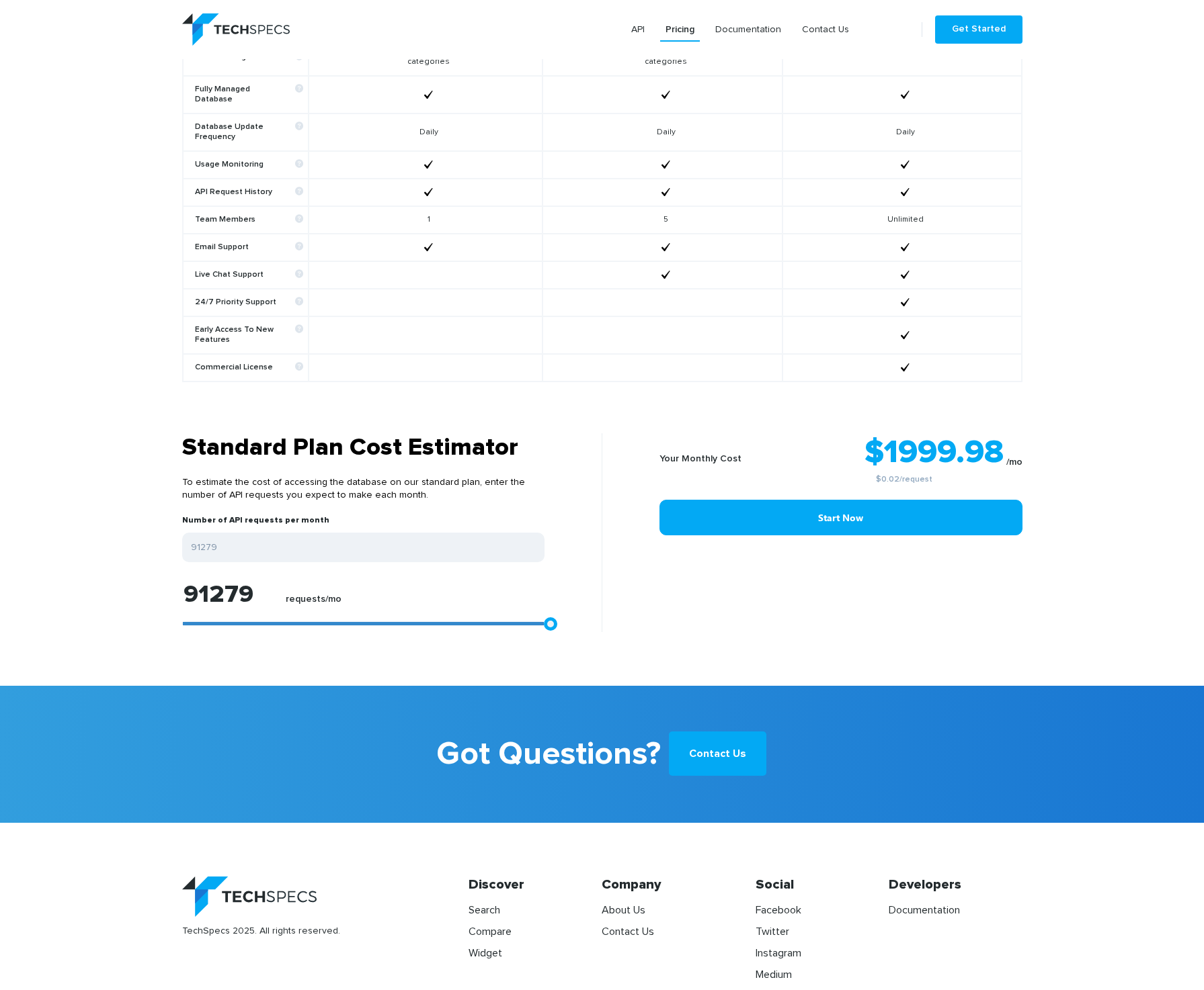
type input "88867"
type input "86641"
type input "85713"
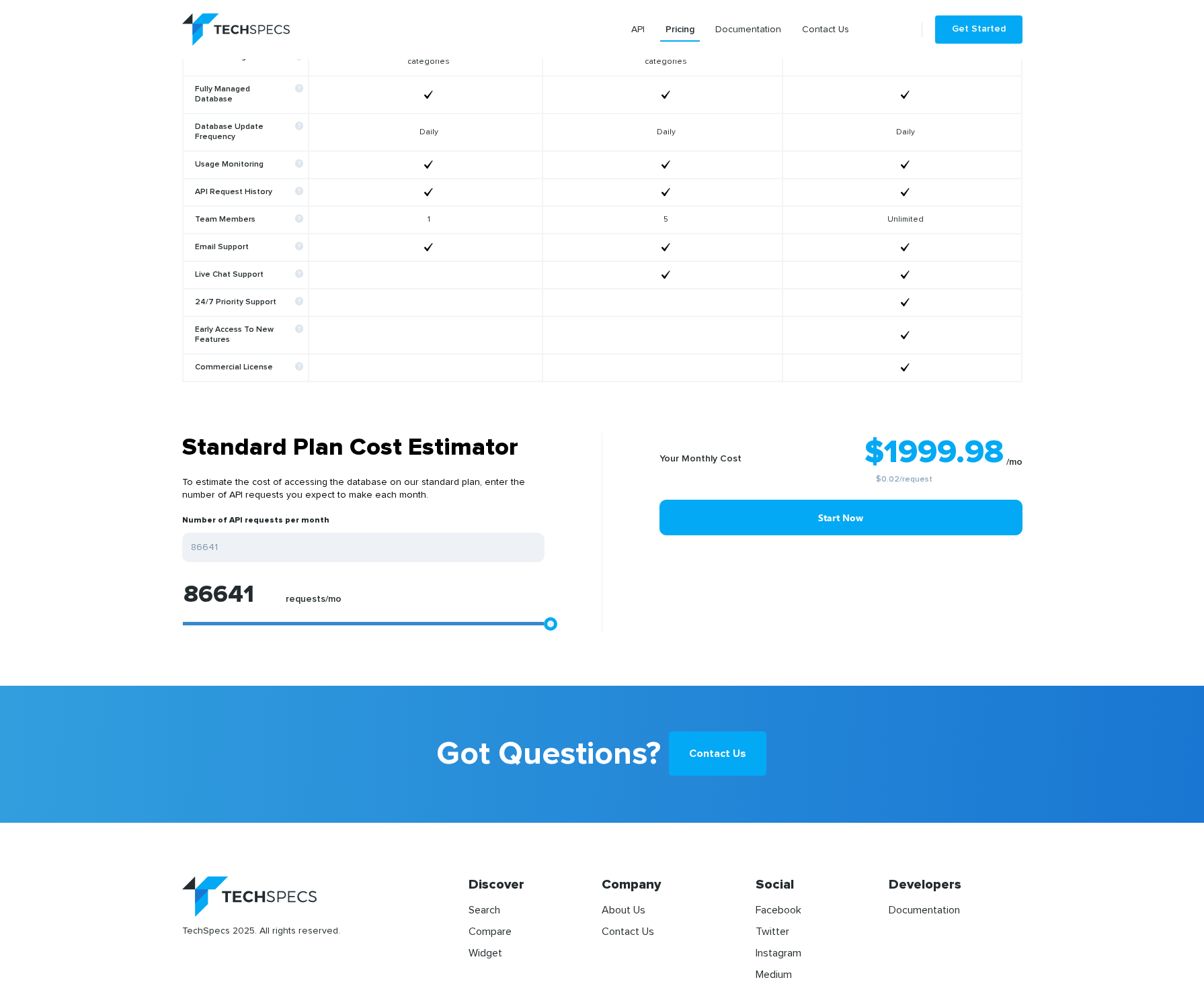
type input "85713"
type input "85342"
type input "84971"
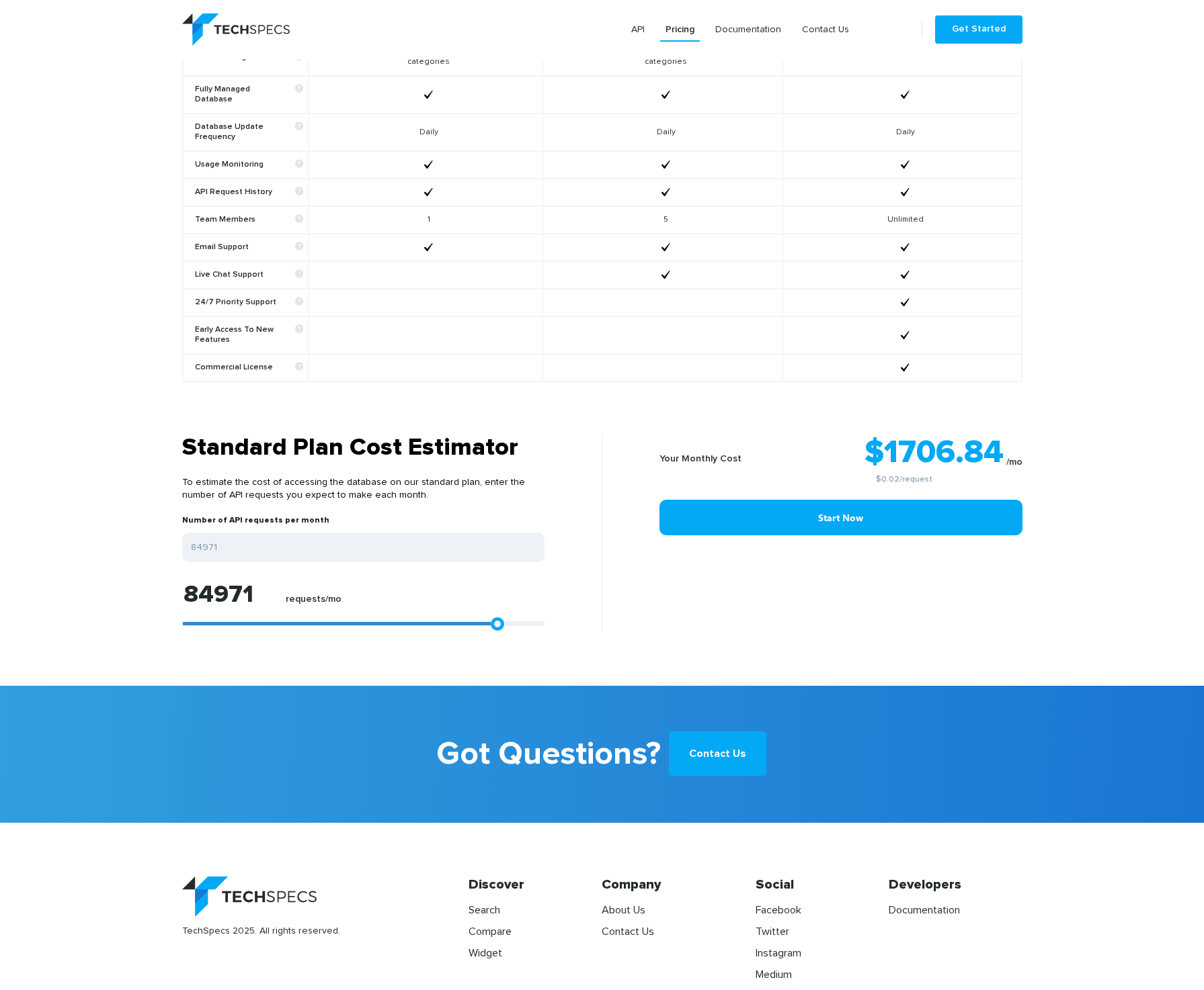
type input "84415"
type input "83858"
type input "82745"
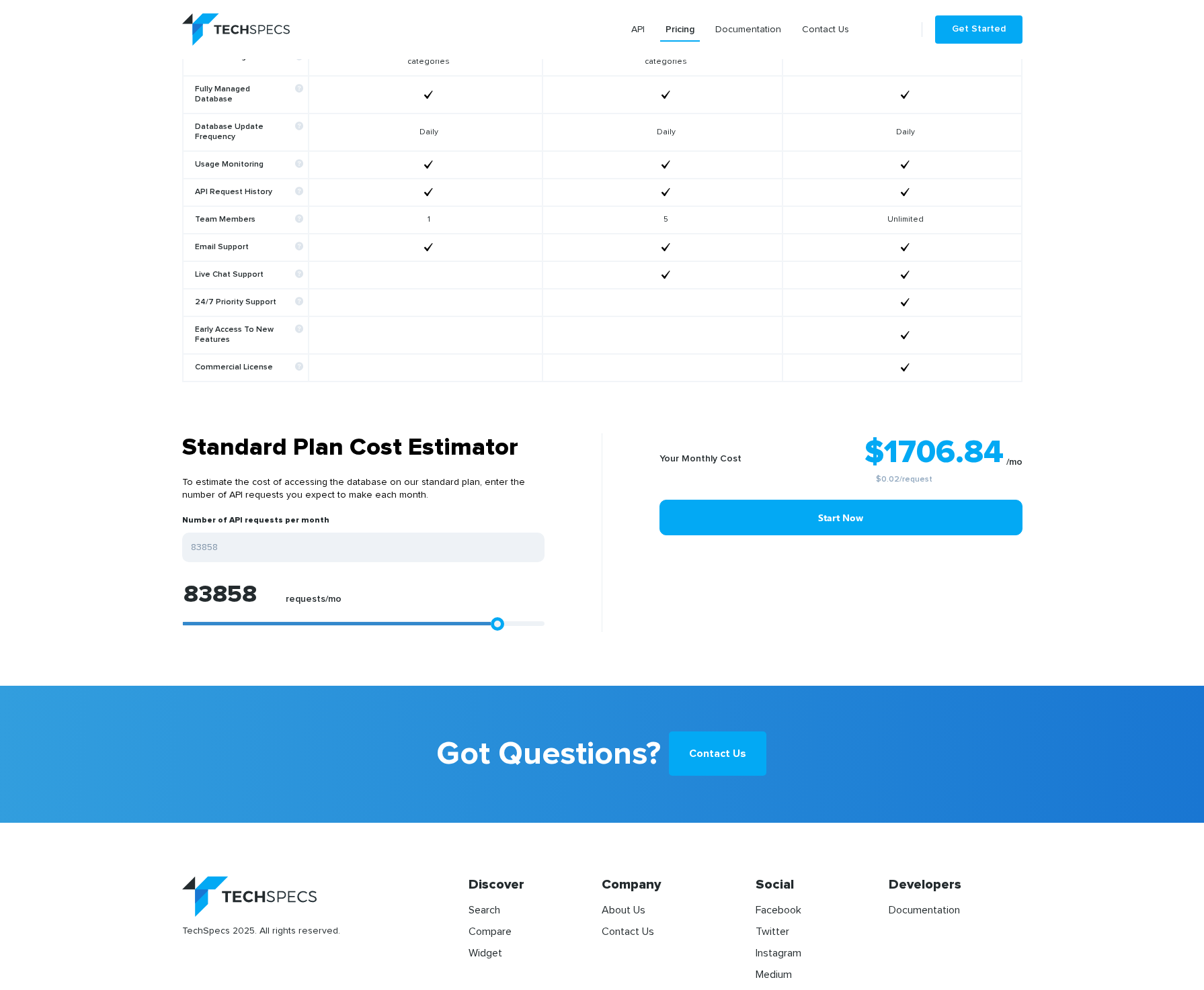
type input "82745"
type input "81075"
type input "78292"
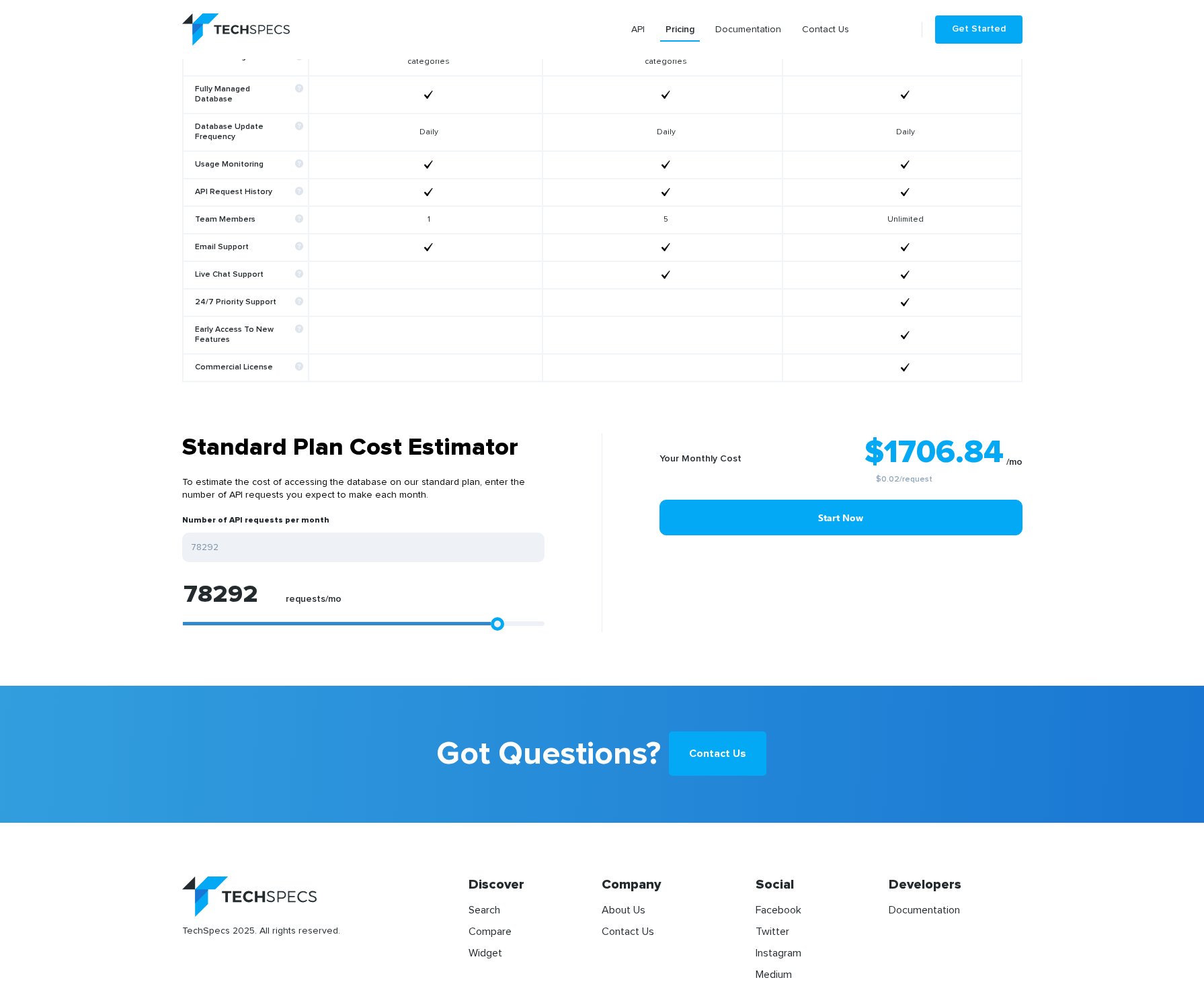
type input "75509"
type input "71057"
type input "68830"
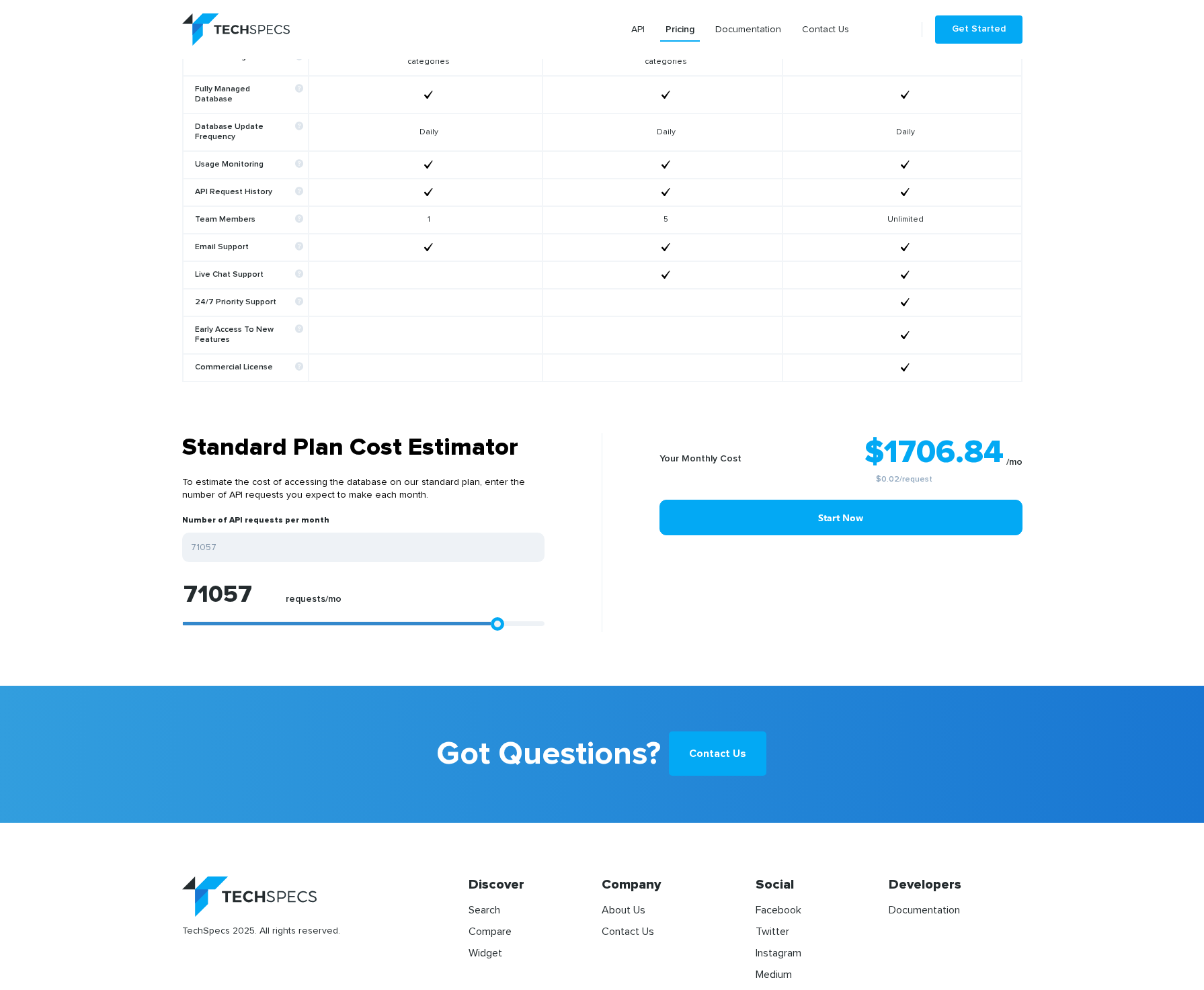
type input "68830"
type input "64934"
type input "59740"
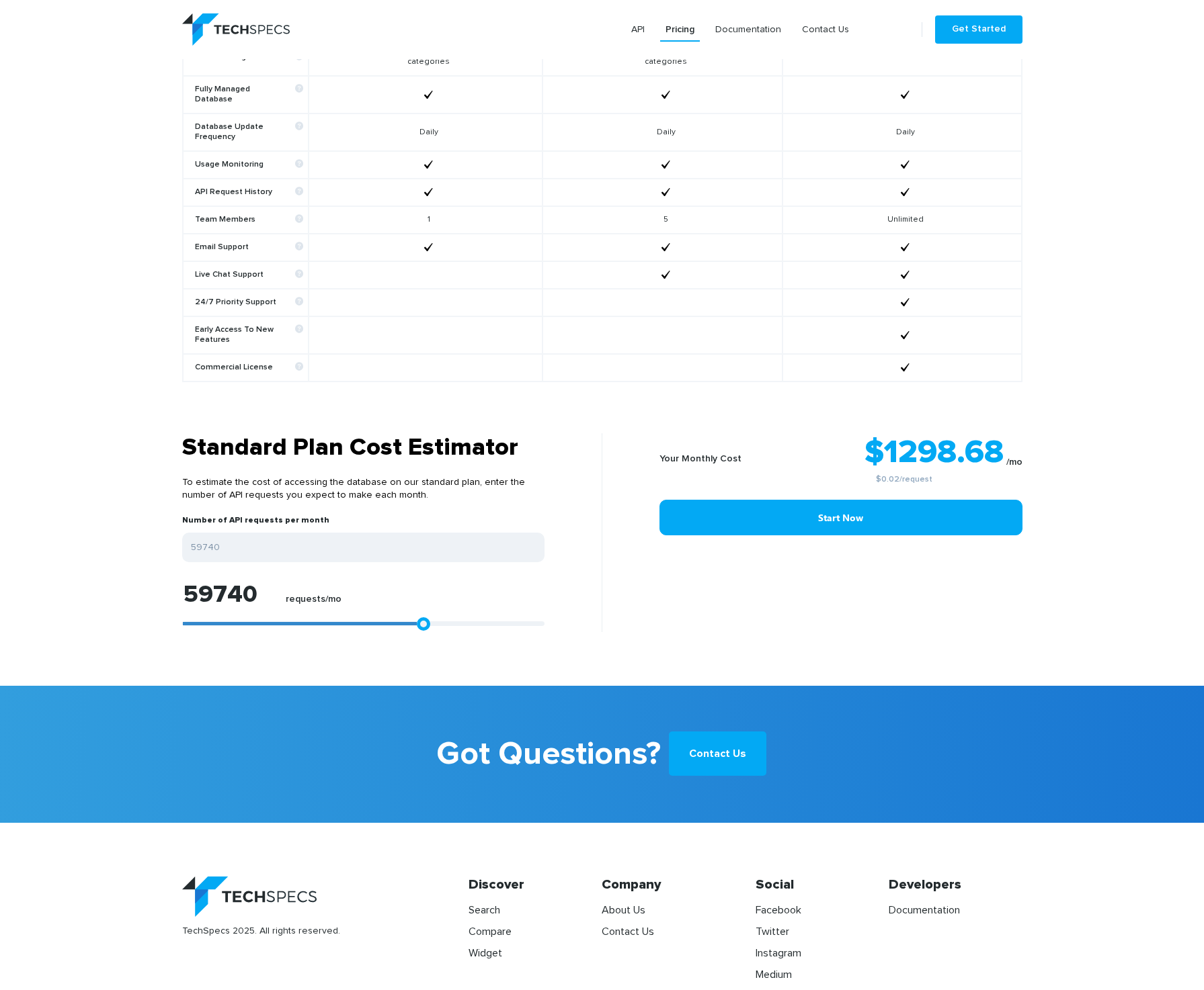
type input "55473"
type input "52875"
type input "50463"
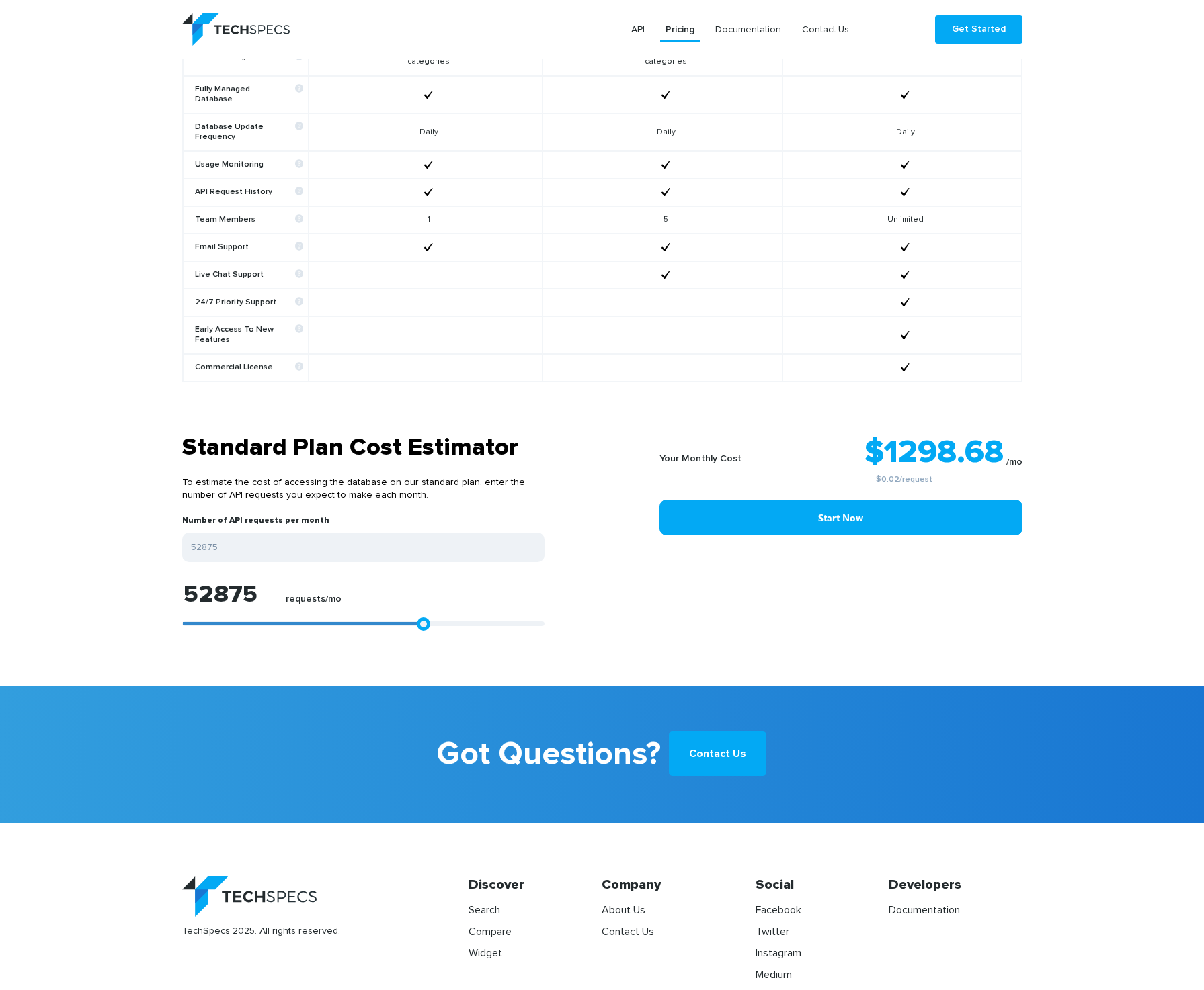
type input "50463"
type input "45640"
type input "43599"
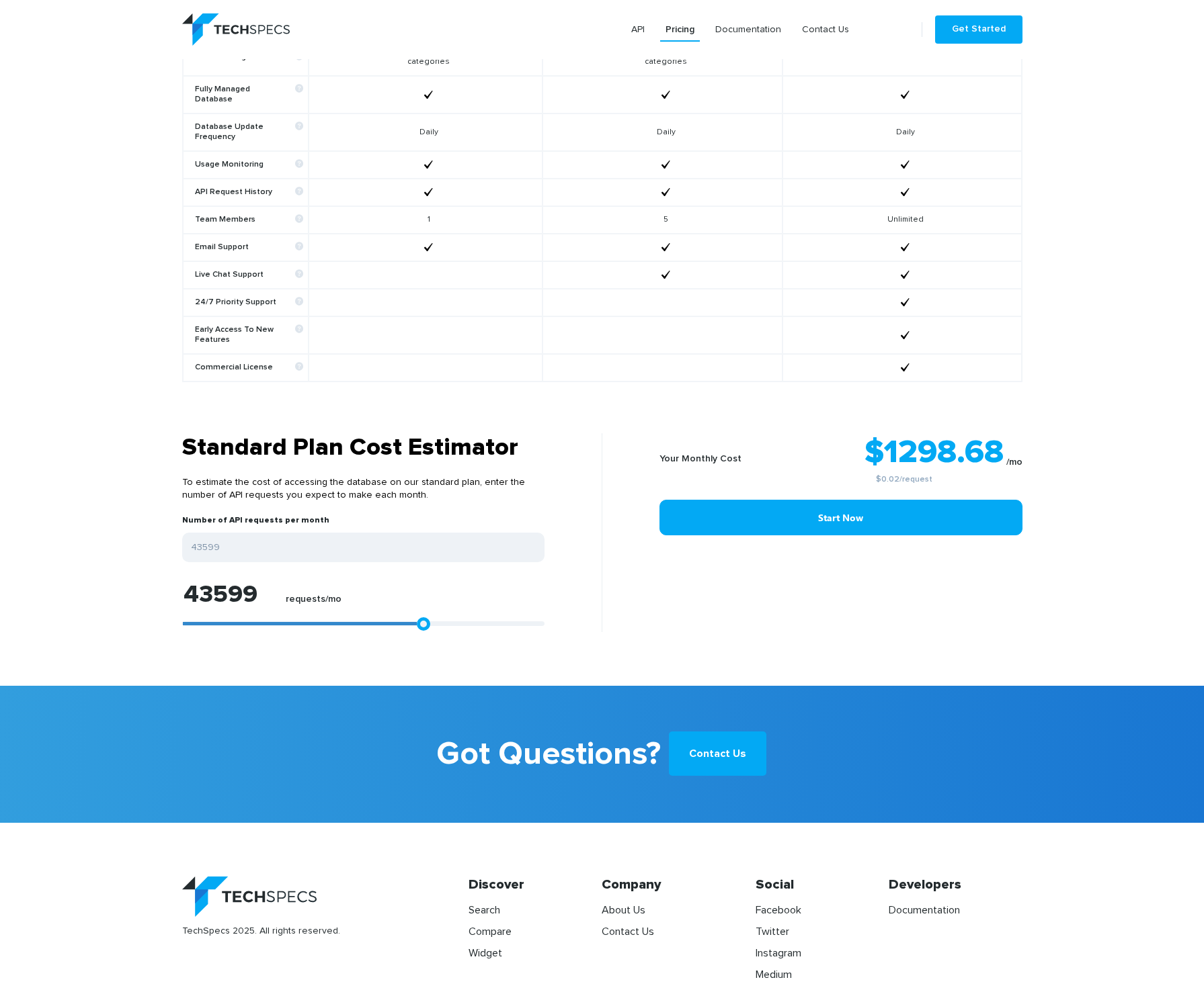
type input "41558"
type input "40074"
type input "37662"
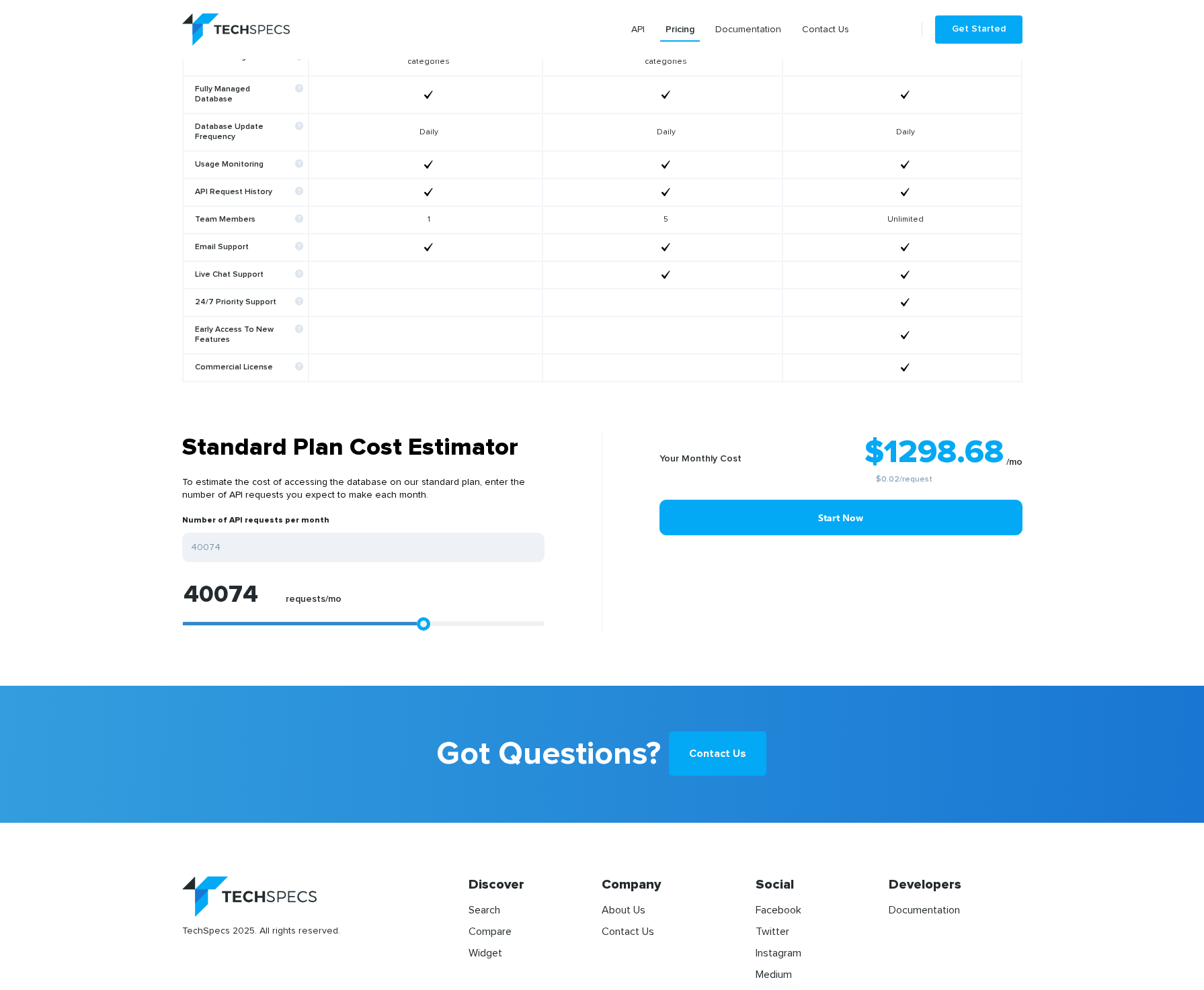
type input "37662"
type input "35621"
type input "33209"
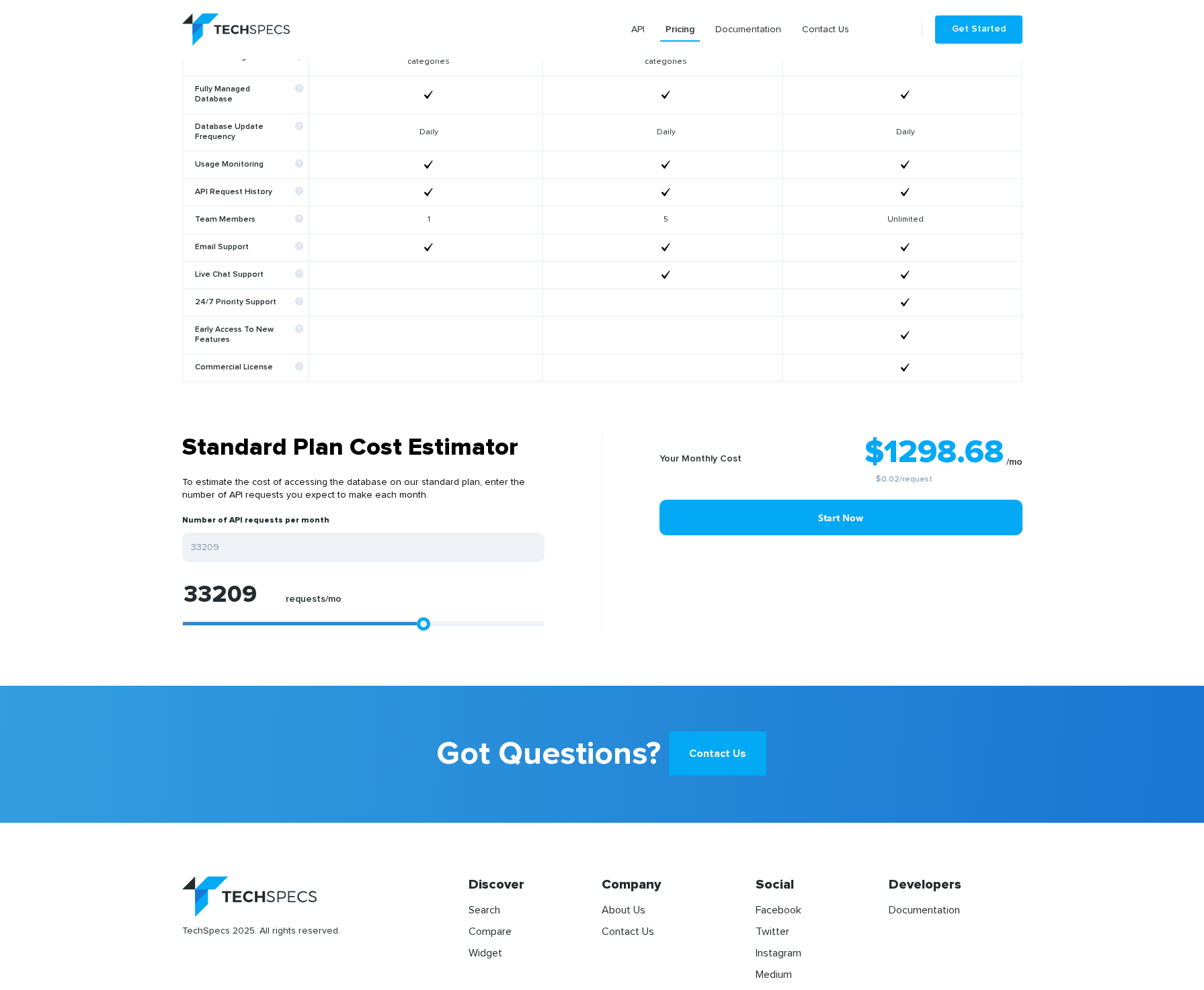
type input "30797"
type input "27829"
type input "22449"
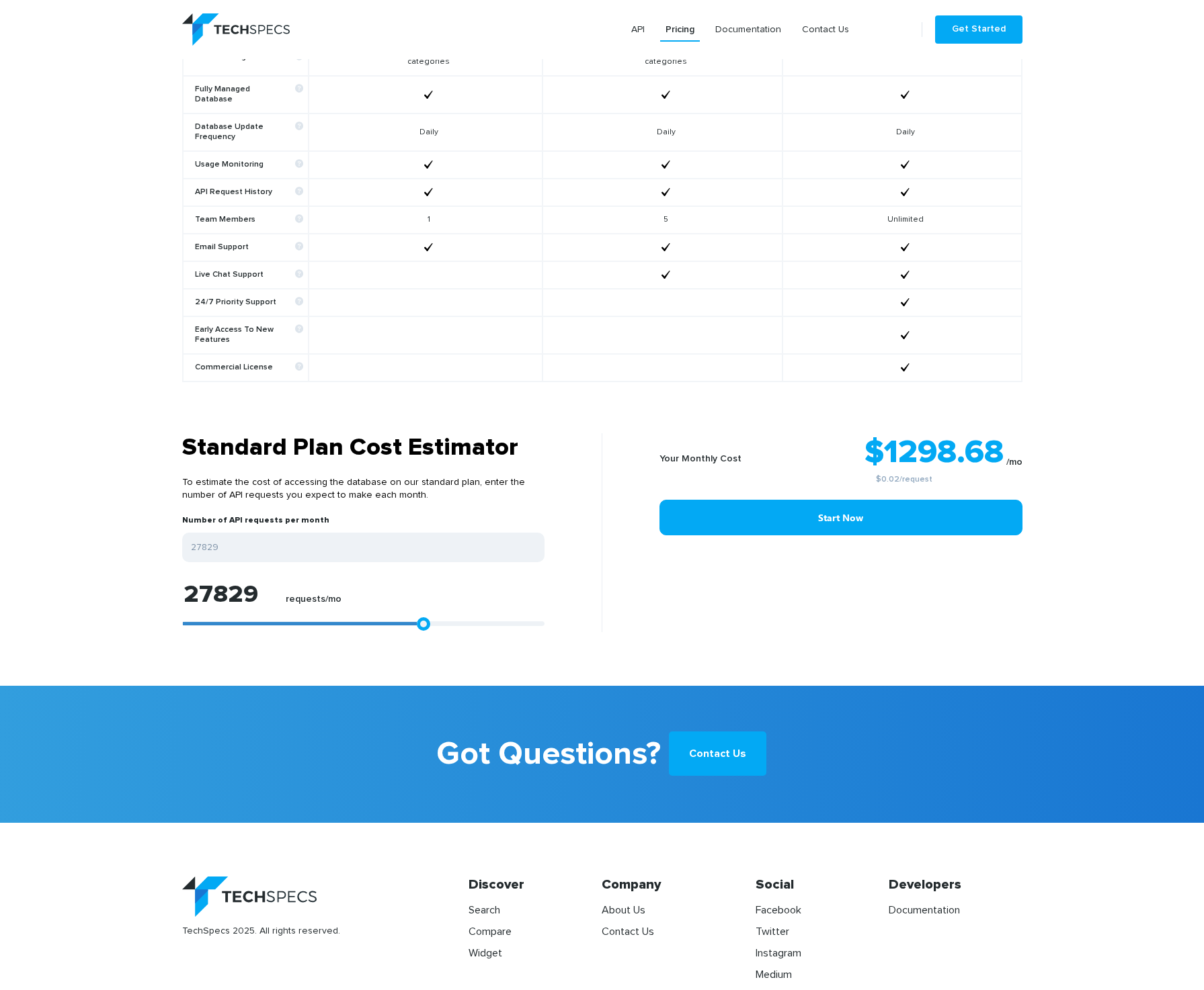
type input "22449"
type input "17625"
type input "14286"
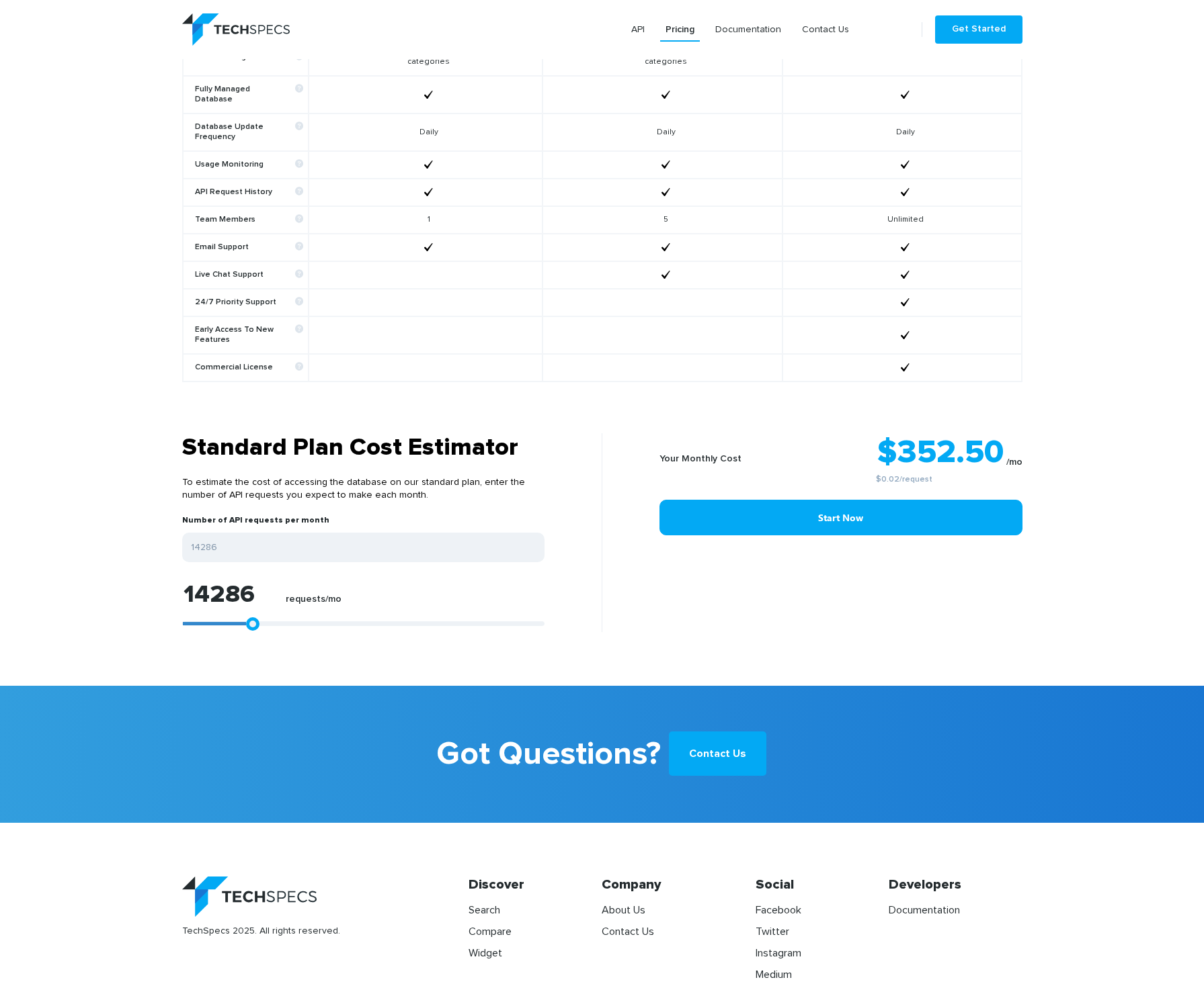
type input "10204"
type input "7792"
type input "3896"
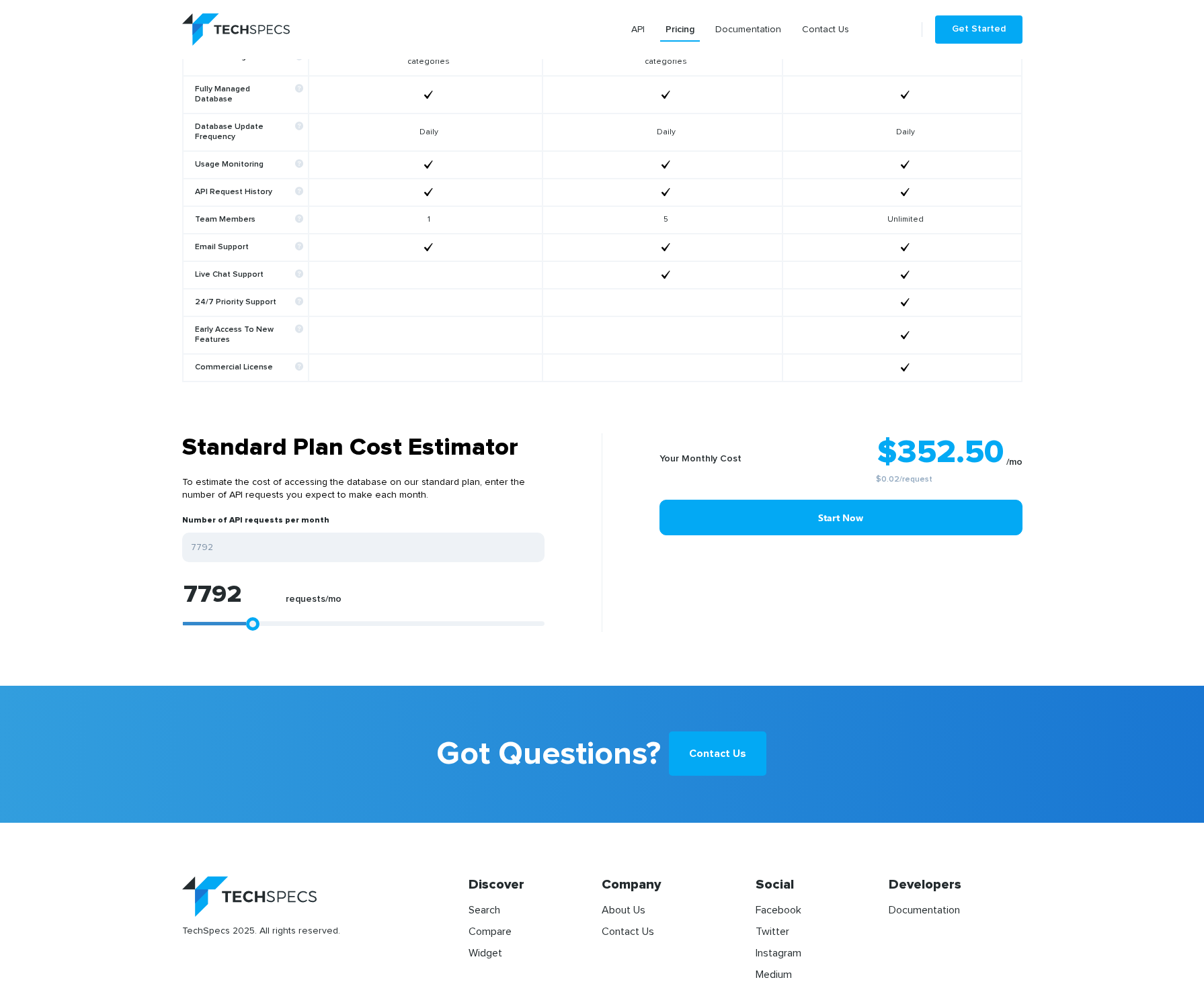
type input "3896"
type input "1855"
type input "371"
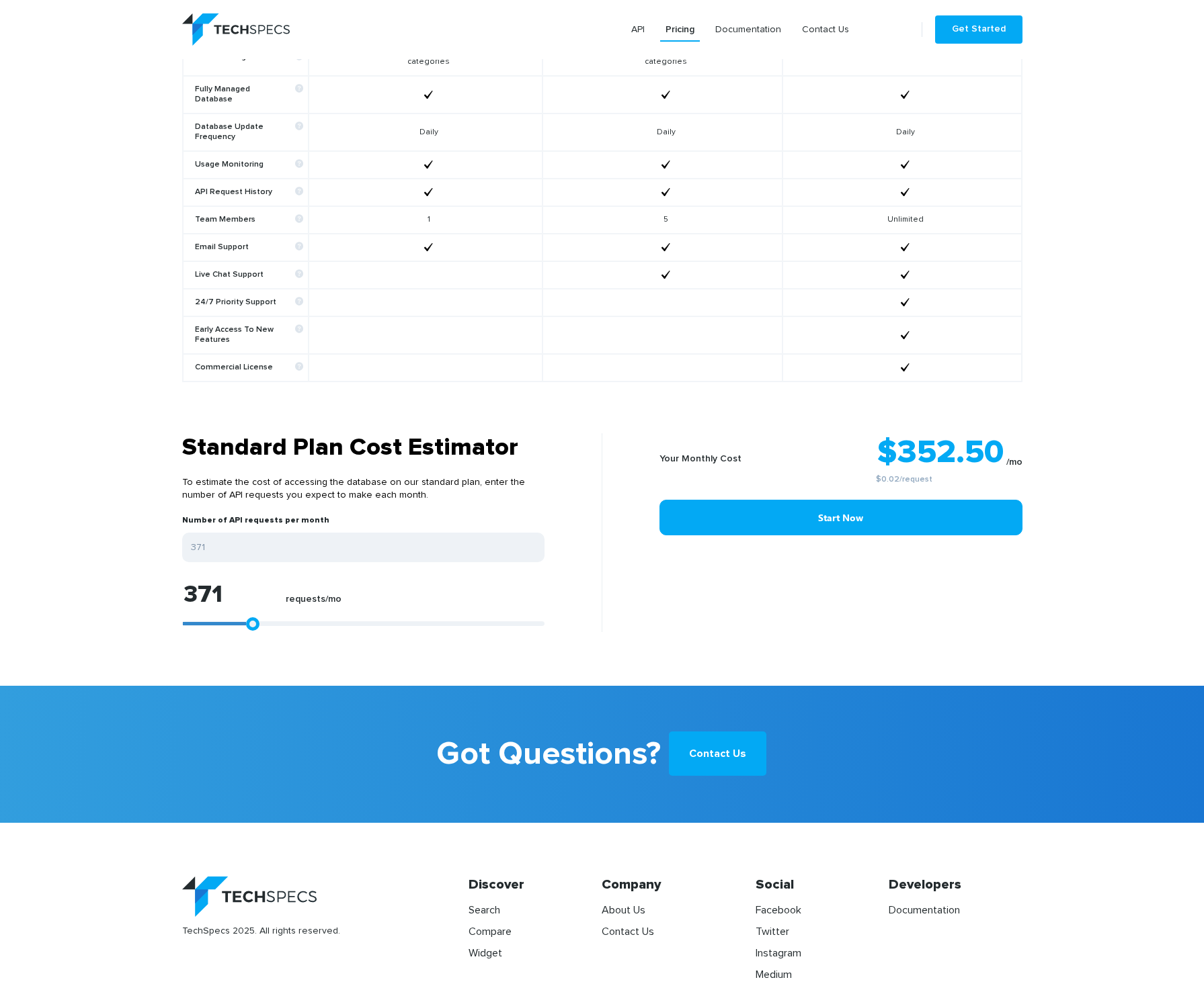
type input "0"
type input "2597"
type input "5195"
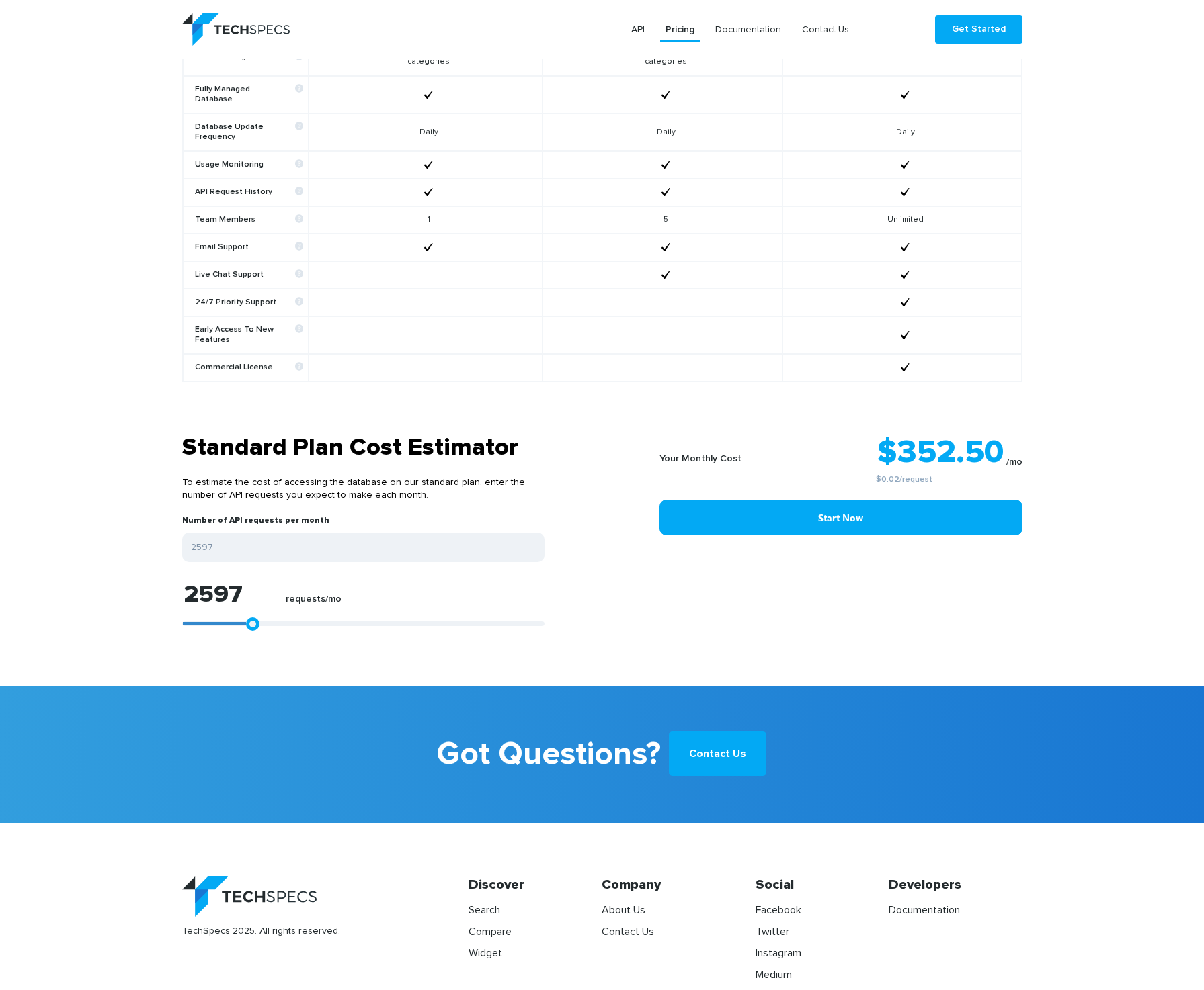
type input "5195"
type input "12430"
type input "23747"
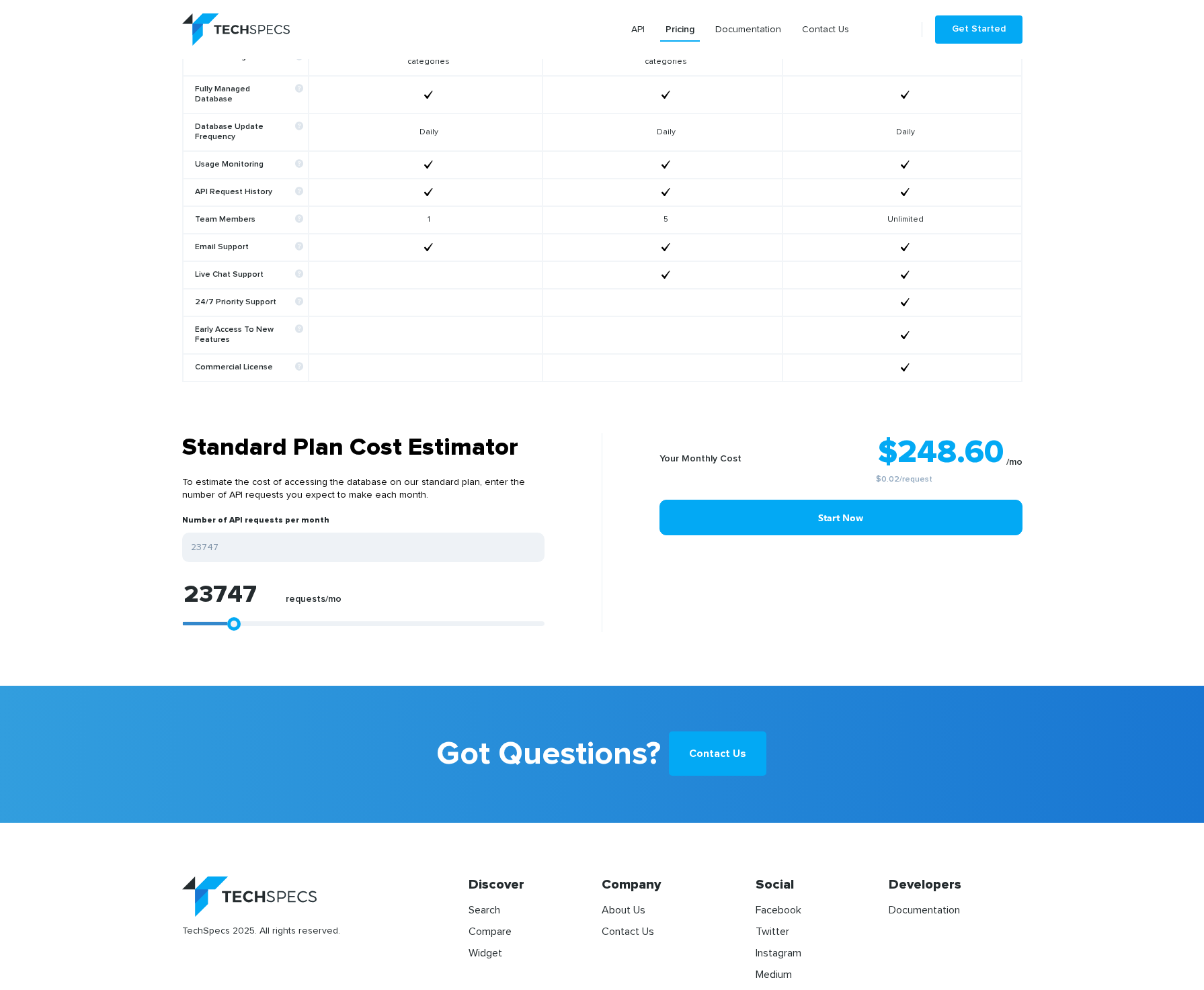
type input "40445"
type input "55101"
type input "70129"
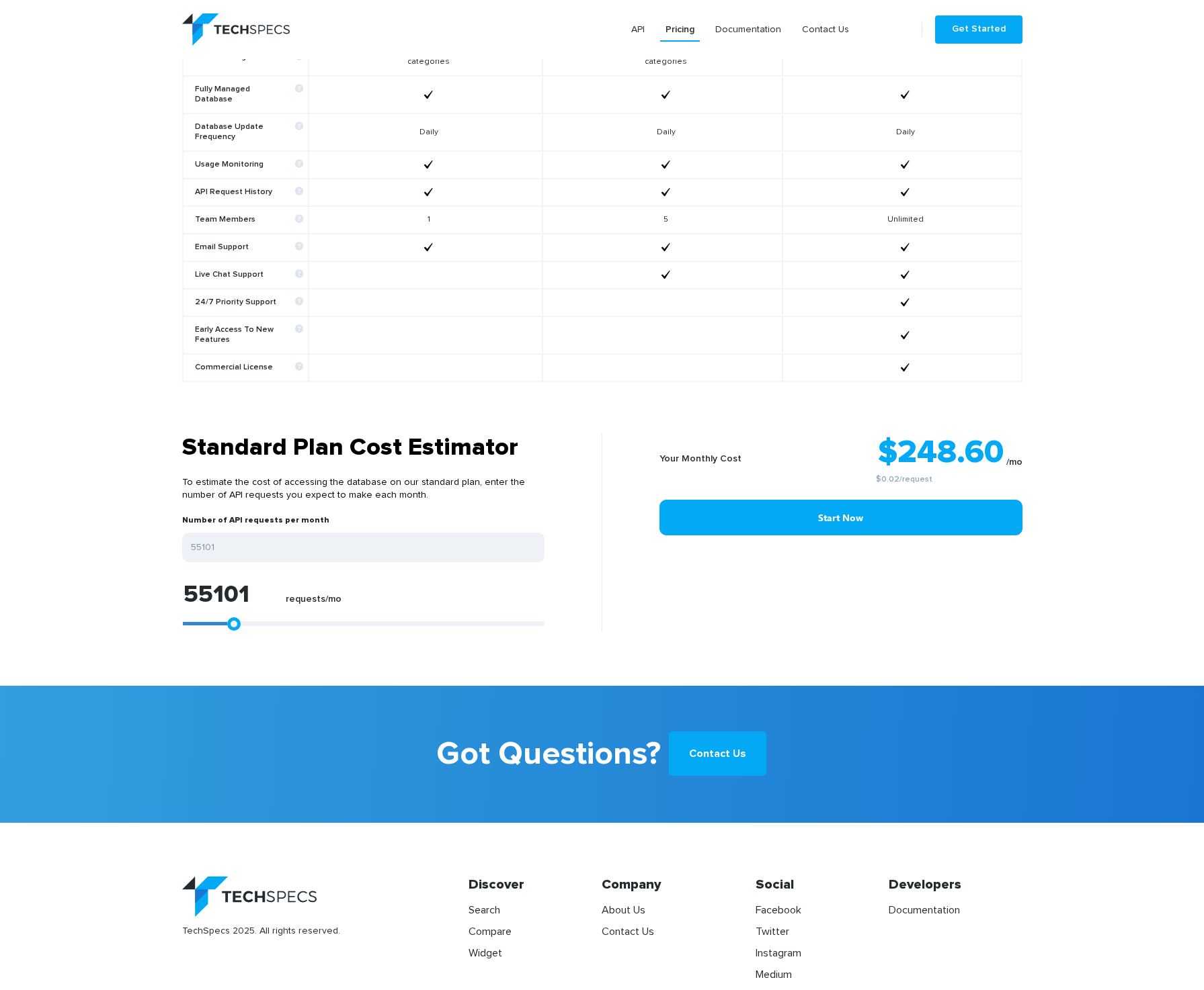
type input "70129"
type input "76252"
type input "84786"
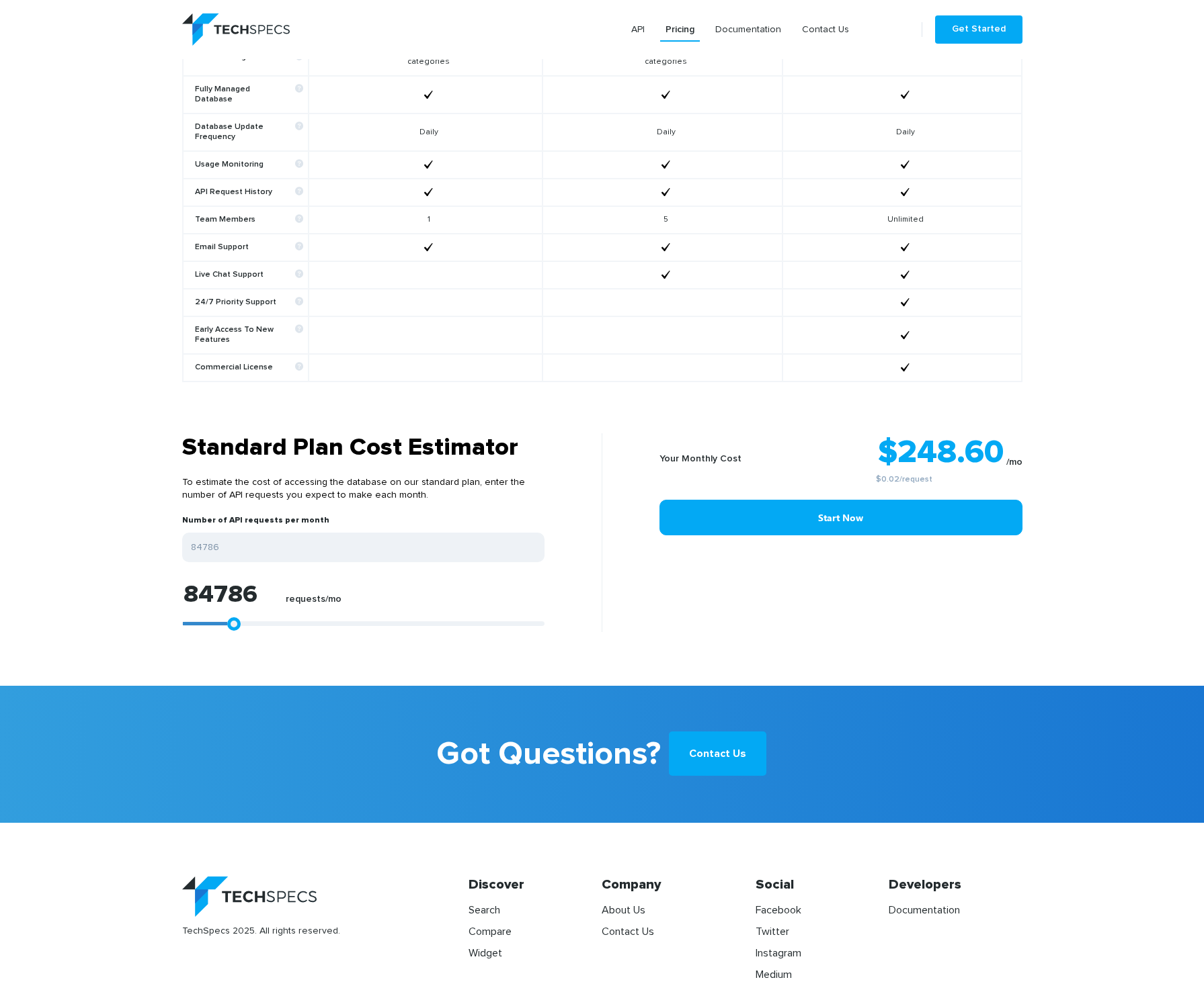
type input "91094"
type input "92207"
type input "90723"
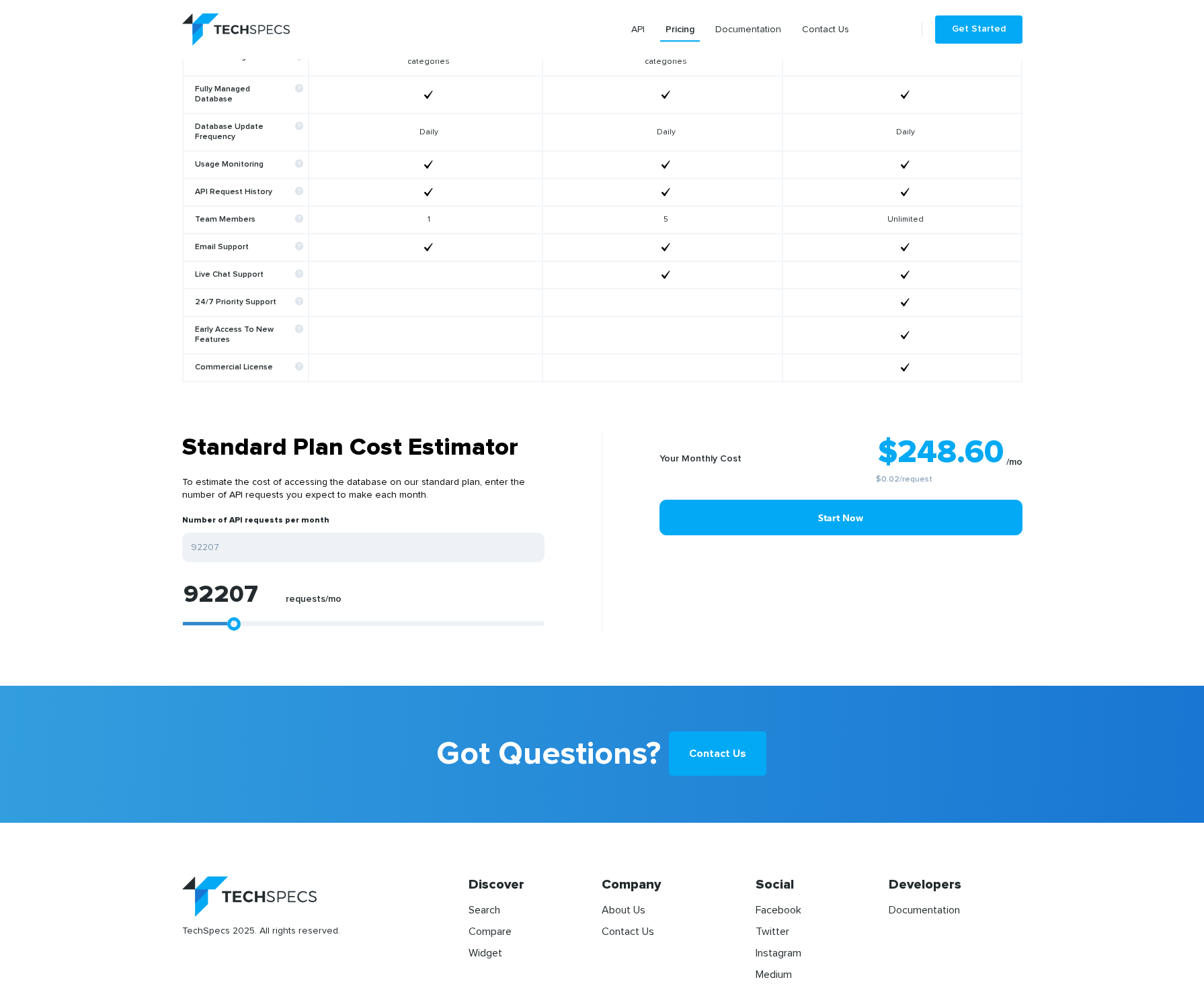
type input "90723"
type input "84786"
type input "72727"
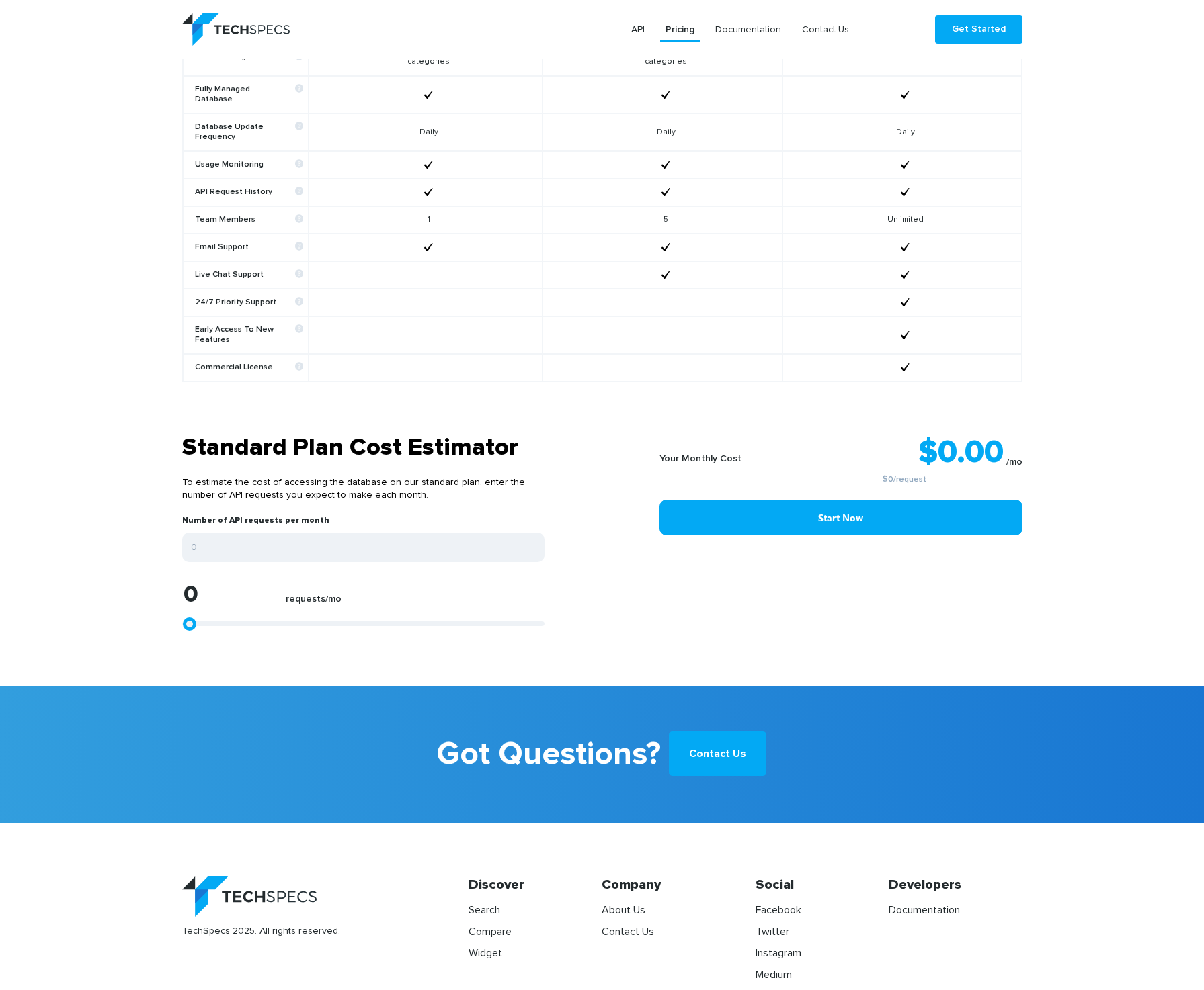
drag, startPoint x: 190, startPoint y: 612, endPoint x: -87, endPoint y: 568, distance: 280.5
click at [0, 568] on html "0. API Pricing Documentation Contact Us Get Started Flexible Usage-based Pricin…" at bounding box center [602, 100] width 1204 height 1880
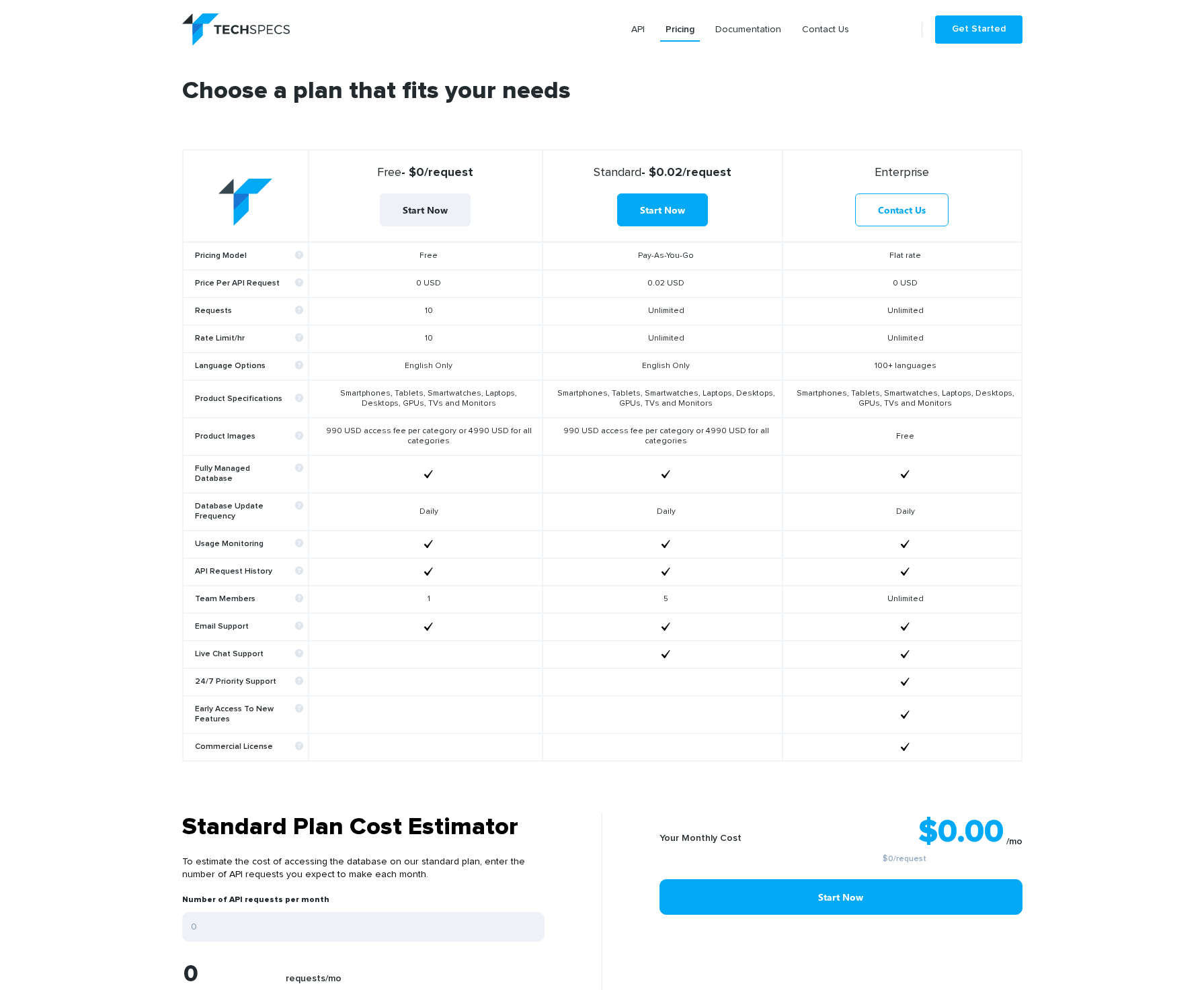
scroll to position [450, 0]
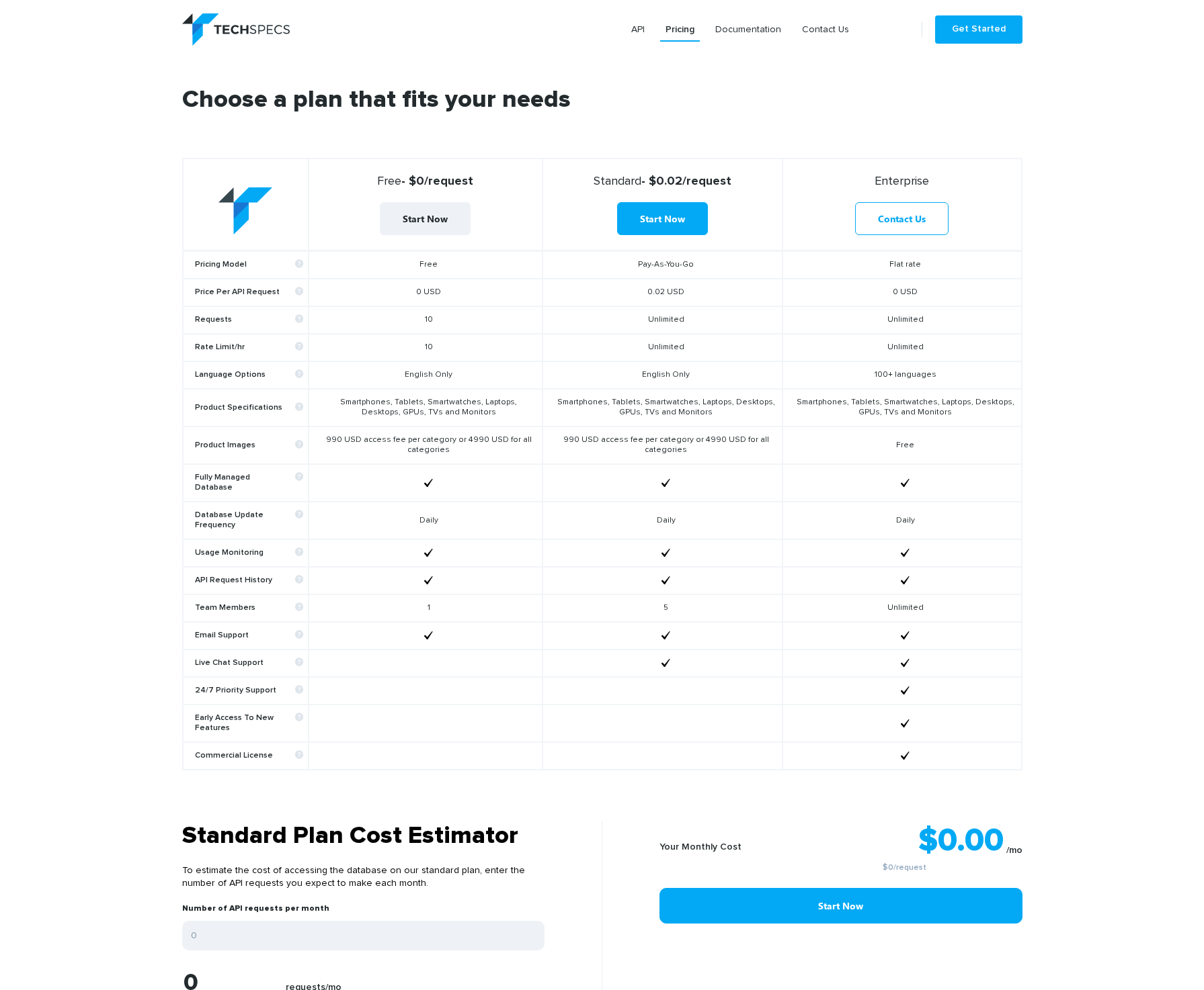
drag, startPoint x: 908, startPoint y: 267, endPoint x: 907, endPoint y: 333, distance: 66.0
click at [907, 333] on tbody "Pricing Model Free Pay-As-You-Go Flat rate Price Per API Request 0 USD 0.02 USD…" at bounding box center [602, 510] width 839 height 519
click at [907, 333] on td "Unlimited" at bounding box center [902, 321] width 238 height 28
